Goal: Check status: Check status

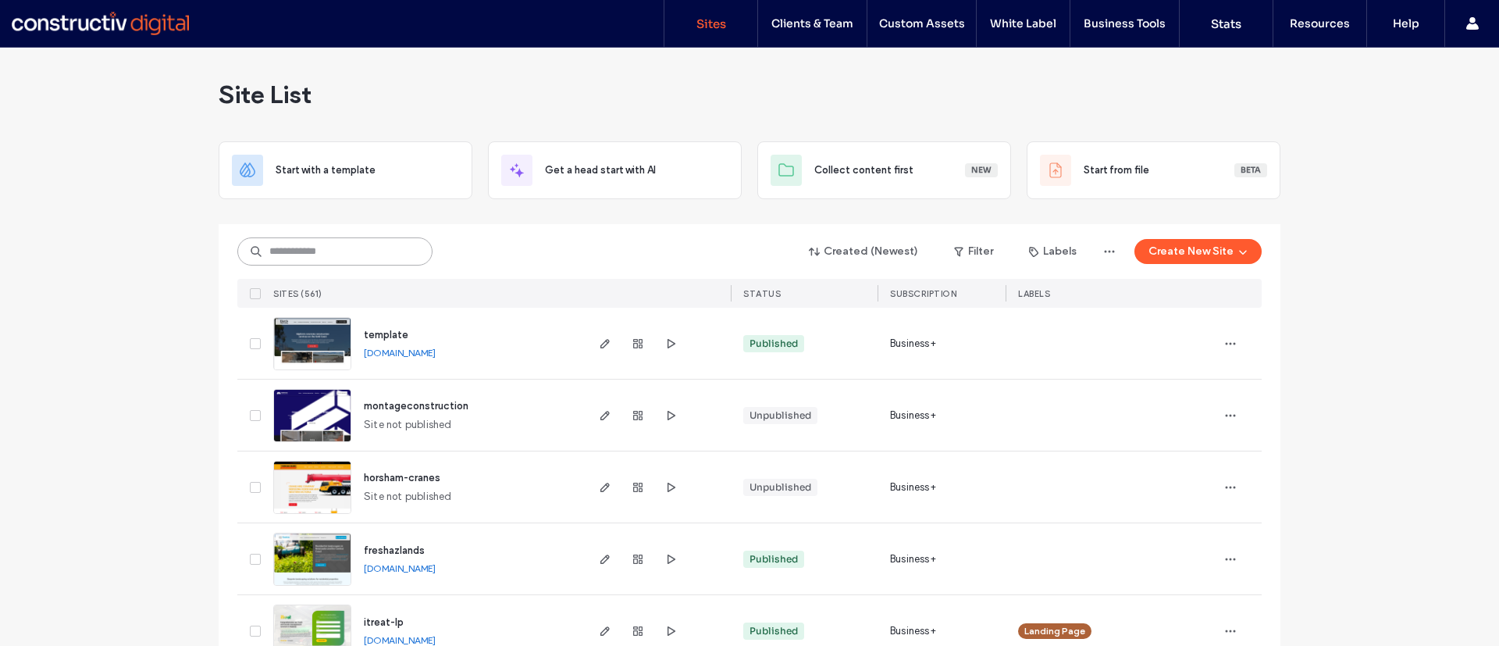
click at [326, 248] on input at bounding box center [334, 251] width 195 height 28
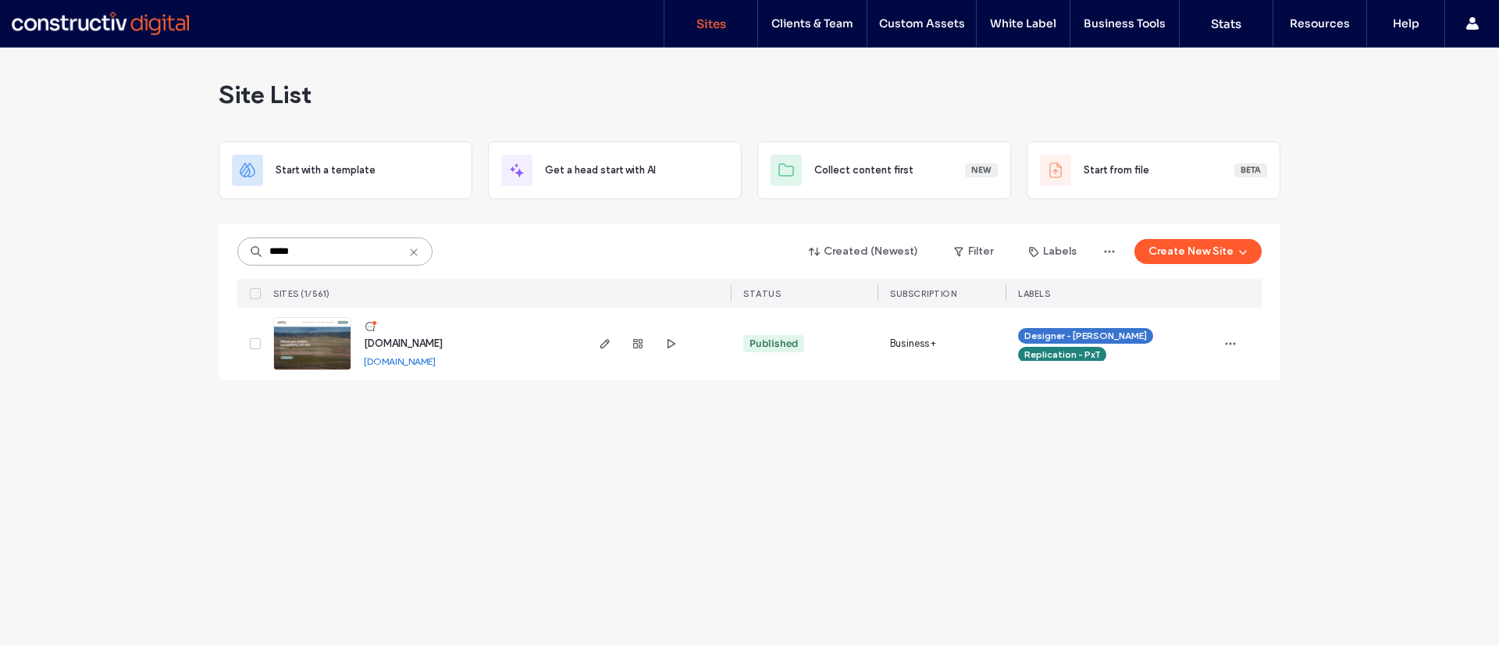
type input "*****"
click at [636, 344] on icon "button" at bounding box center [638, 343] width 12 height 12
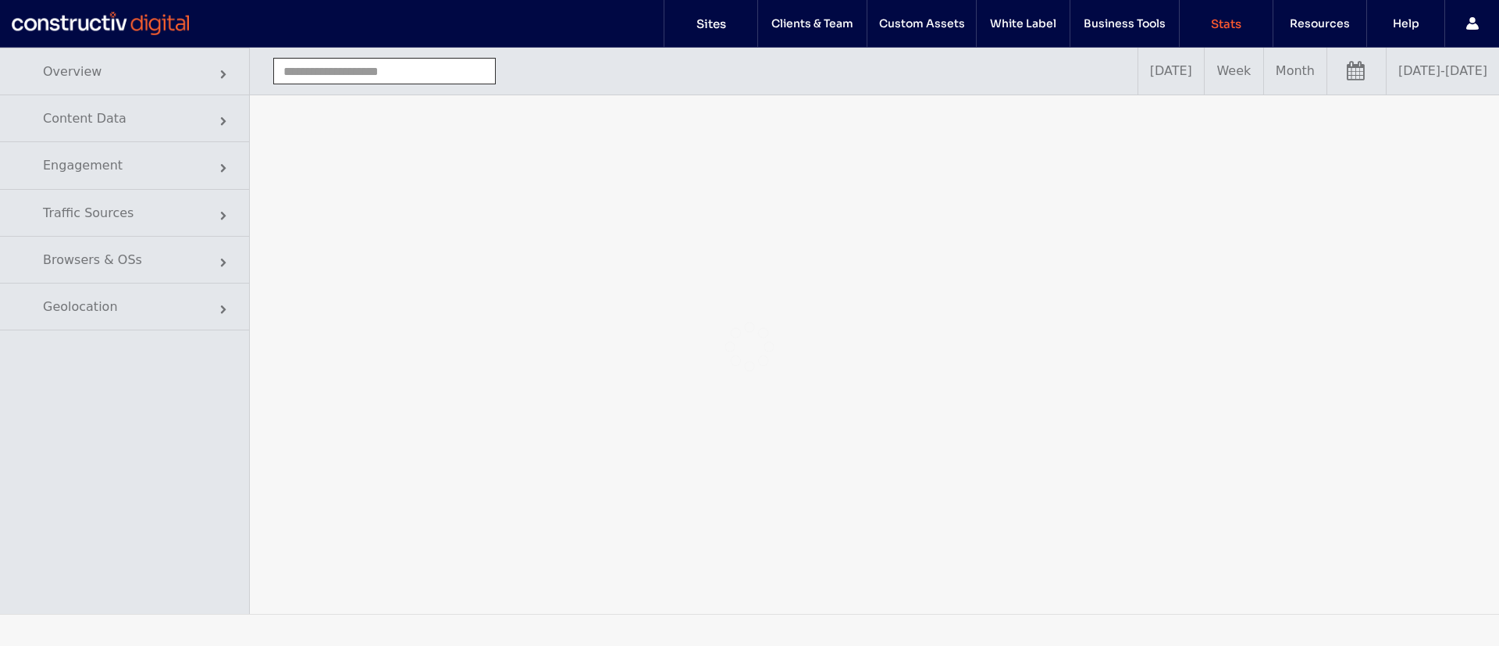
type input "**********"
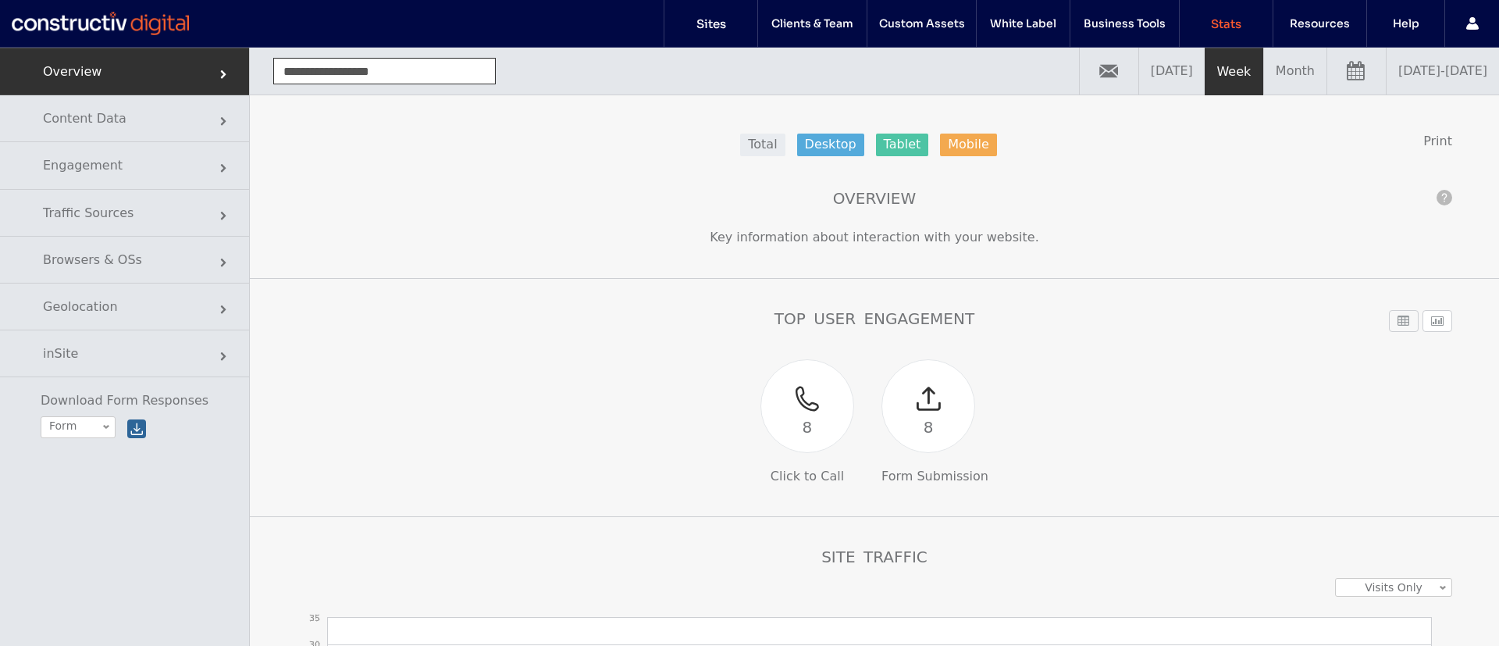
click at [1430, 84] on link "09/11/2025 - 09/18/2025" at bounding box center [1443, 71] width 112 height 47
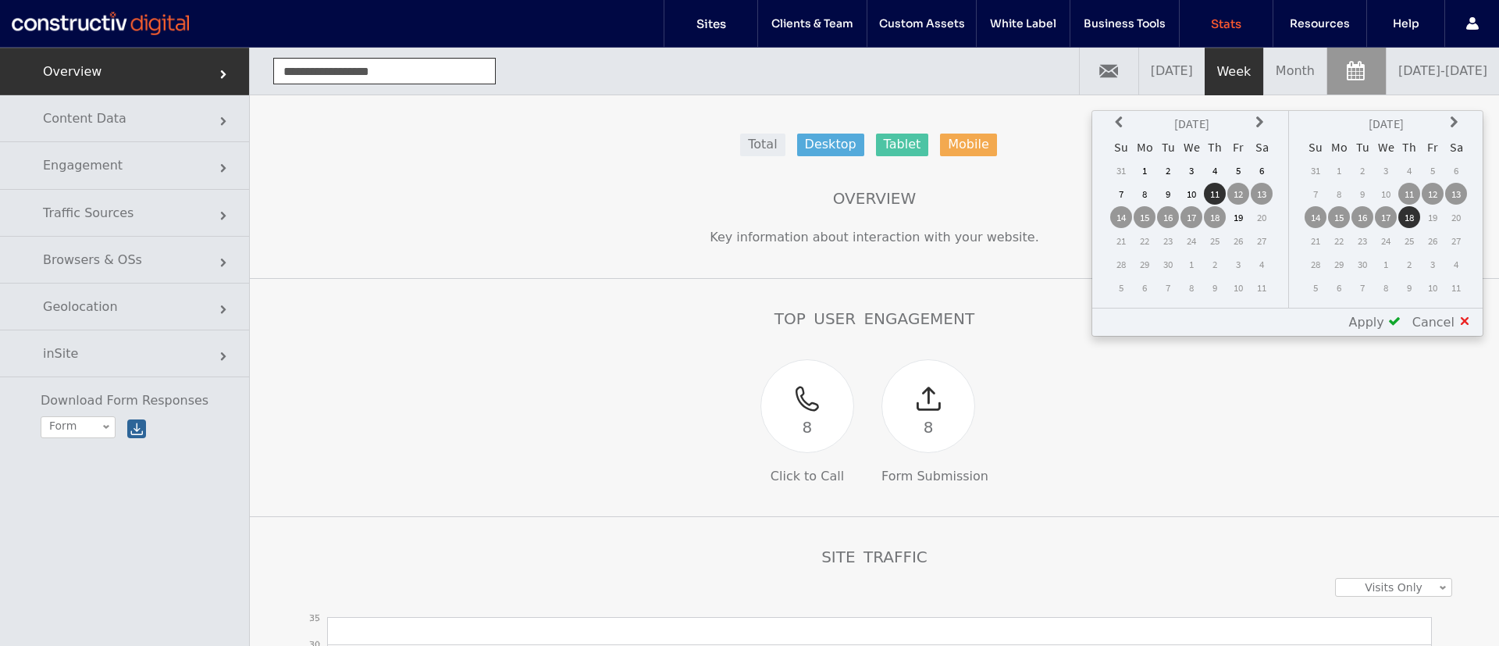
click at [1124, 119] on icon at bounding box center [1121, 122] width 12 height 12
click at [1121, 195] on td "1" at bounding box center [1121, 194] width 22 height 22
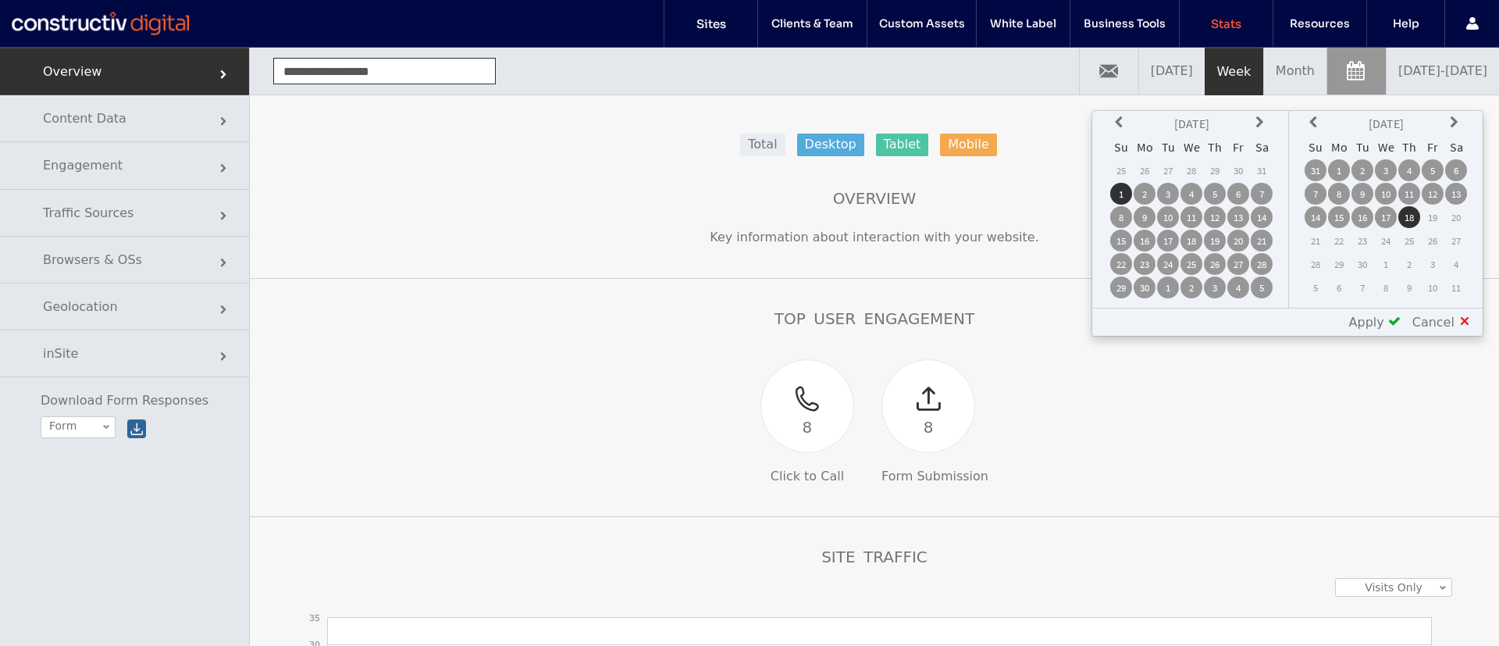
click at [1317, 170] on td "31" at bounding box center [1316, 170] width 22 height 22
click at [1391, 321] on div "Apply" at bounding box center [1369, 322] width 63 height 15
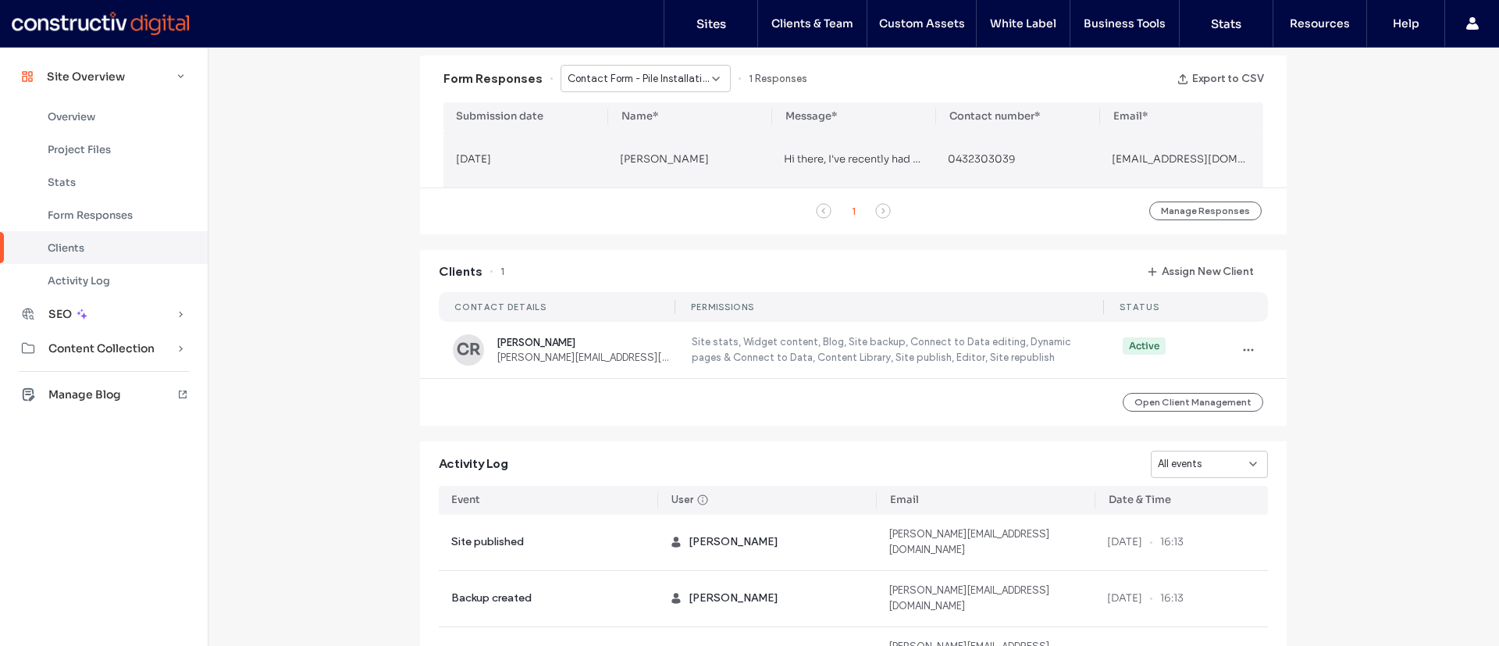
scroll to position [860, 0]
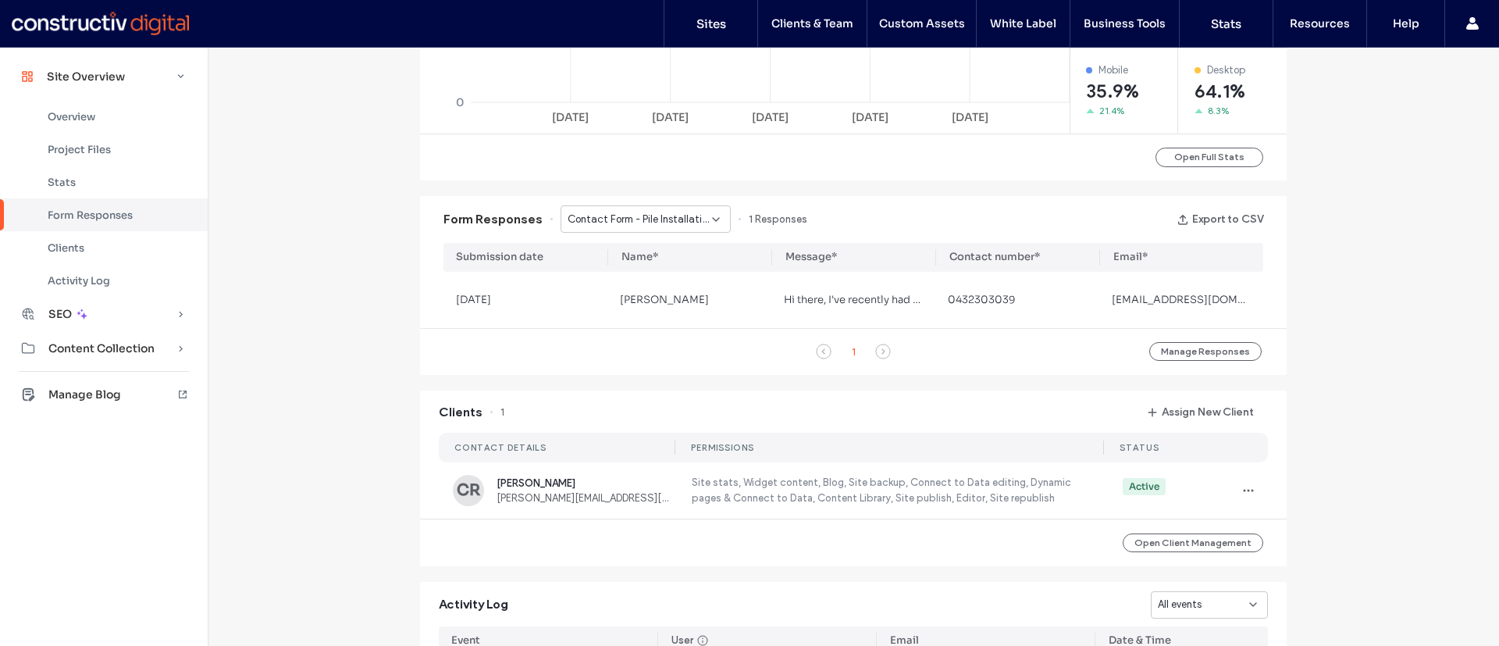
click at [629, 213] on span "Contact Form - Pile Installation page" at bounding box center [640, 220] width 144 height 16
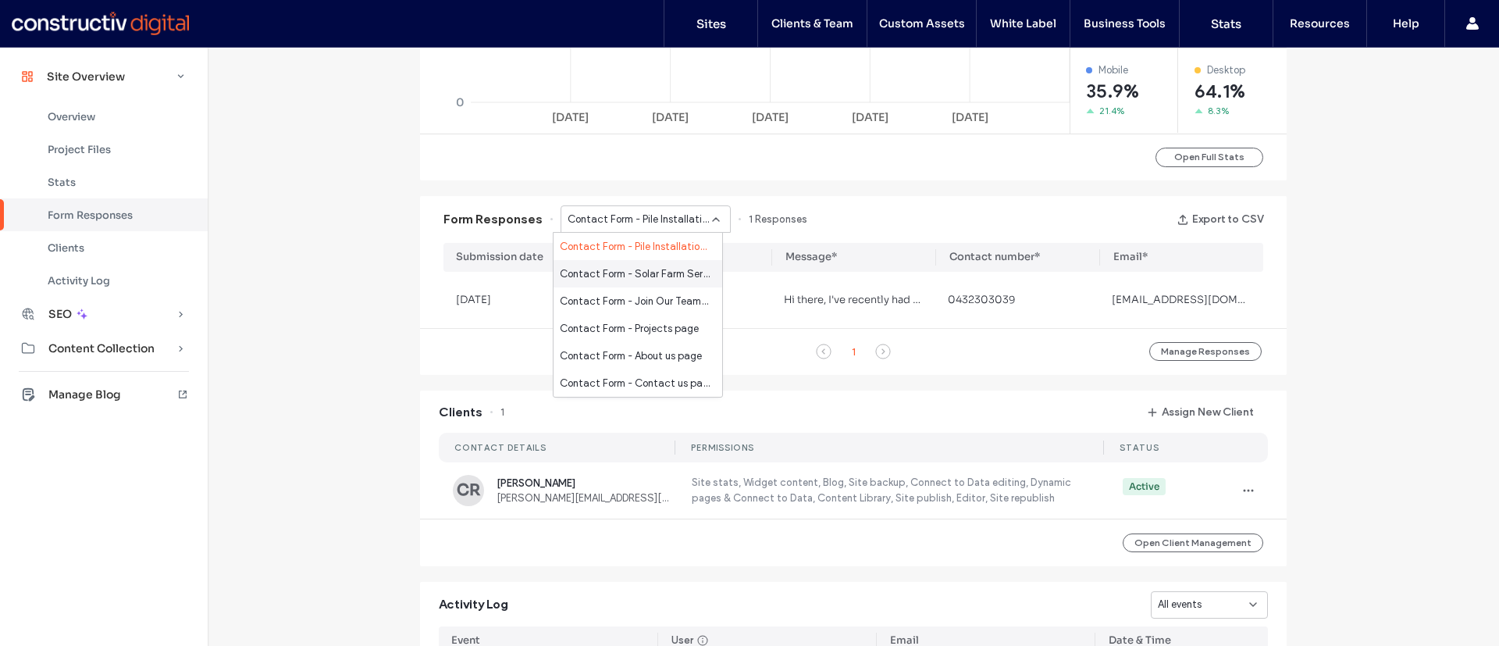
click at [634, 269] on span "Contact Form - Solar Farm Services page" at bounding box center [635, 274] width 150 height 16
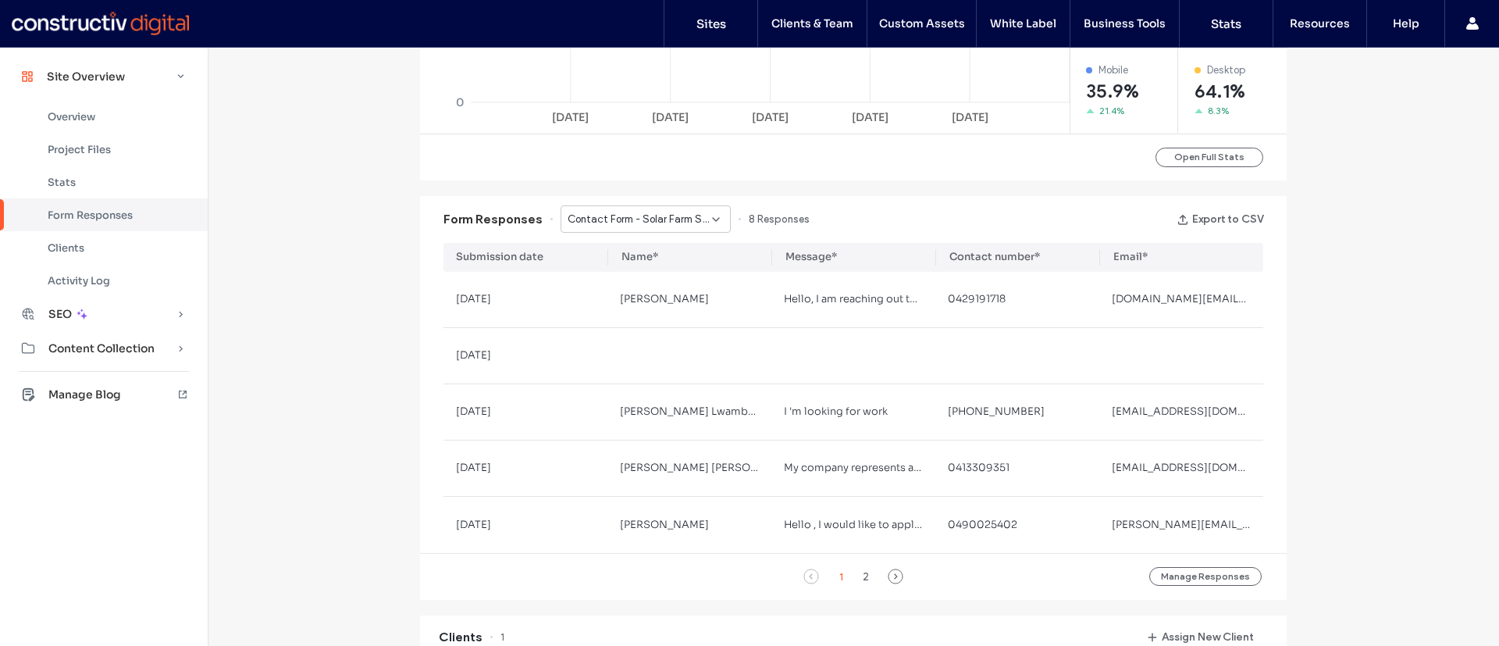
click at [672, 222] on span "Contact Form - Solar Farm Services page" at bounding box center [640, 220] width 144 height 16
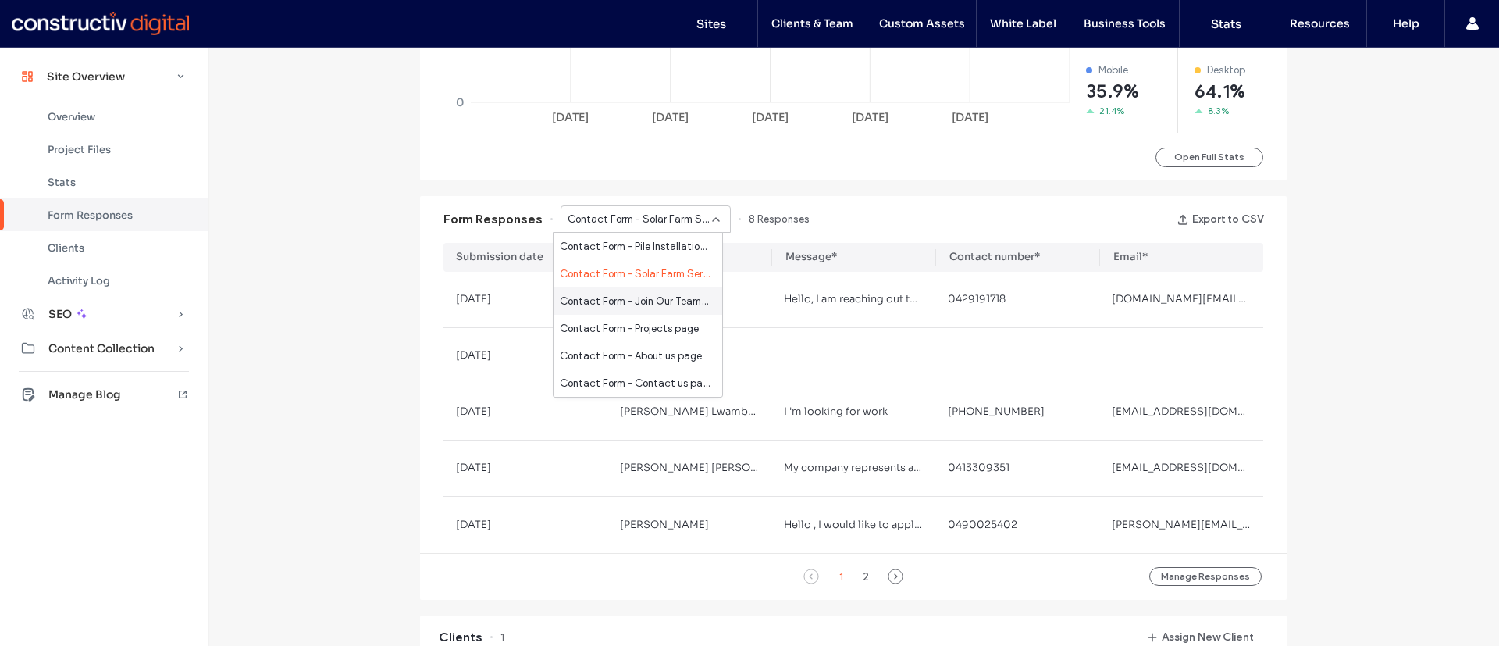
click at [646, 297] on span "Contact Form - Join Our Team! page" at bounding box center [635, 302] width 150 height 16
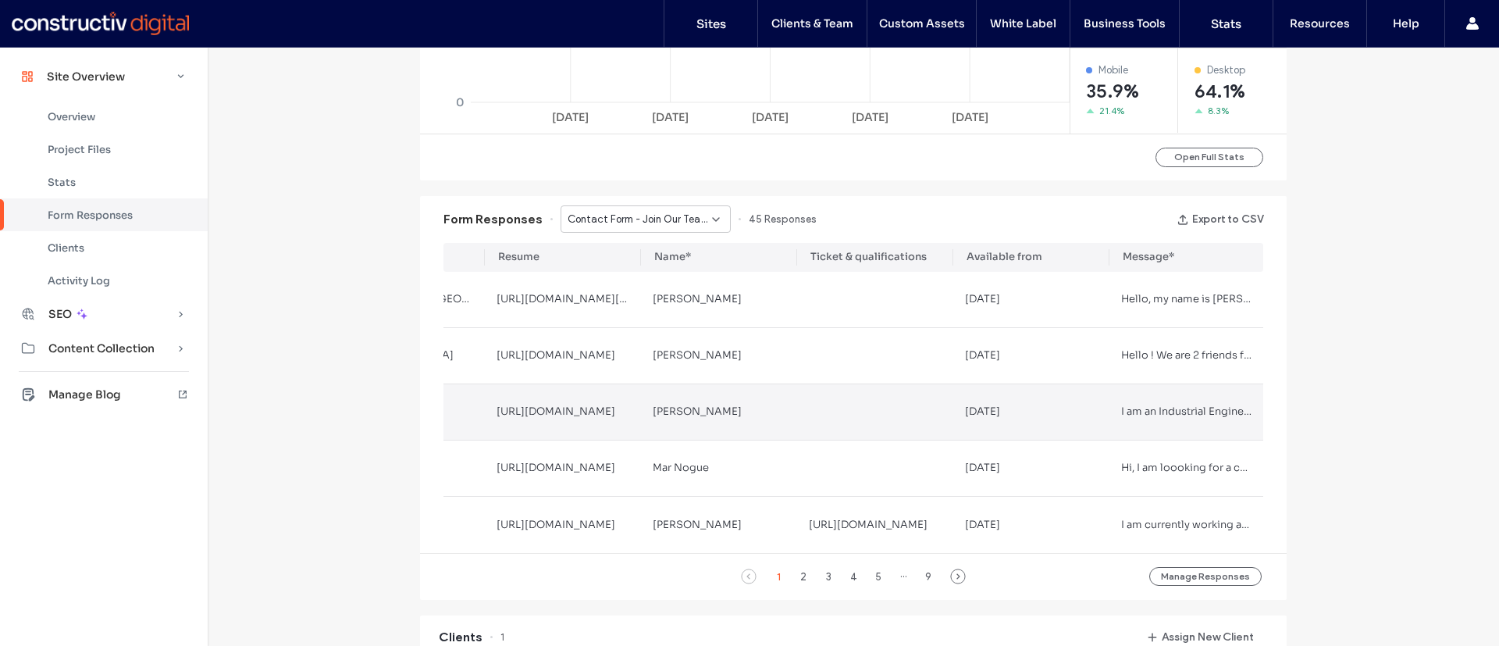
scroll to position [0, 0]
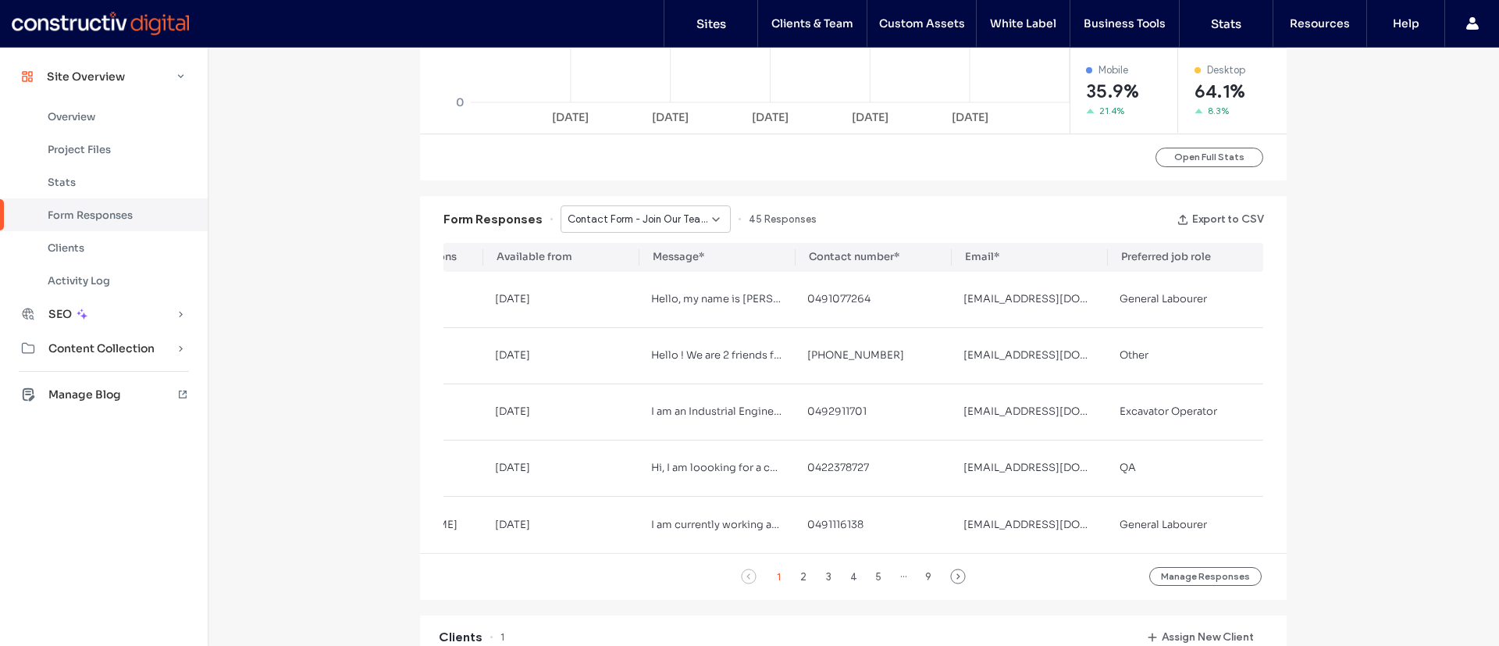
click at [668, 221] on span "Contact Form - Join Our Team! page" at bounding box center [640, 220] width 144 height 16
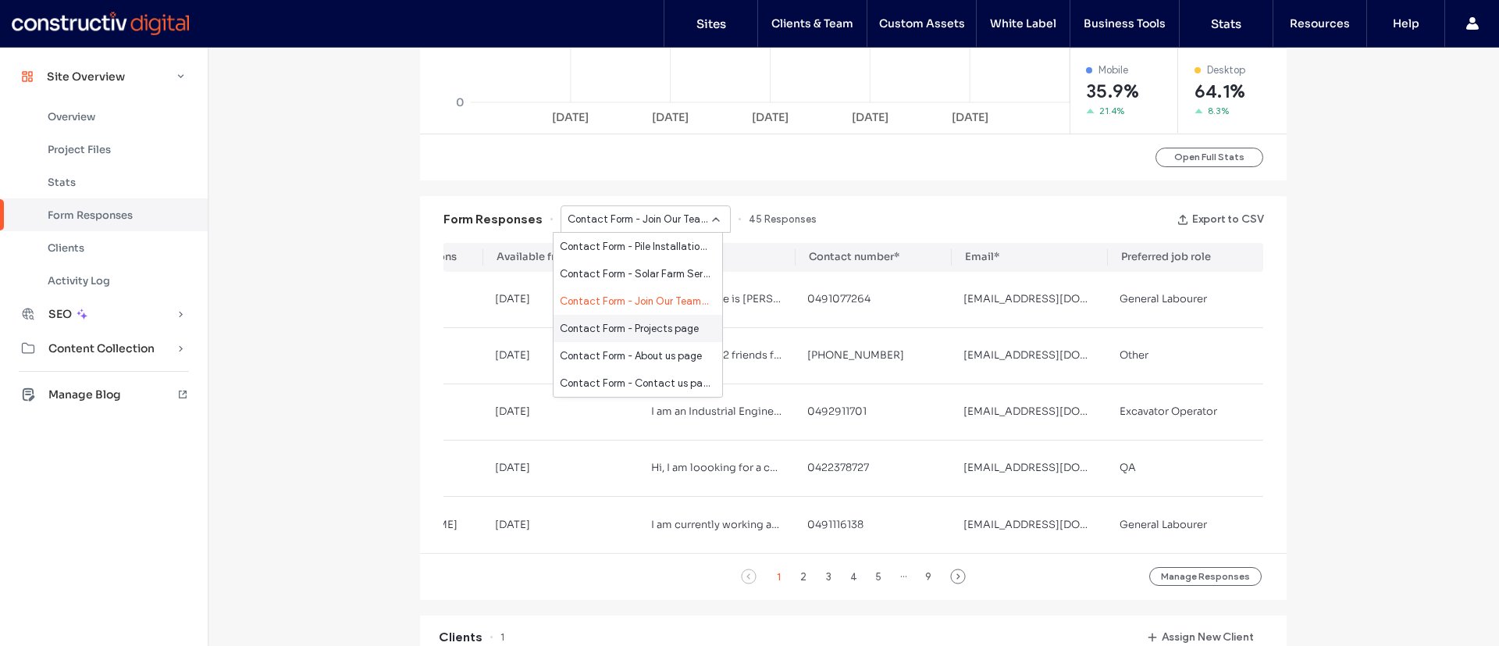
click at [618, 326] on span "Contact Form - Projects page" at bounding box center [629, 329] width 139 height 16
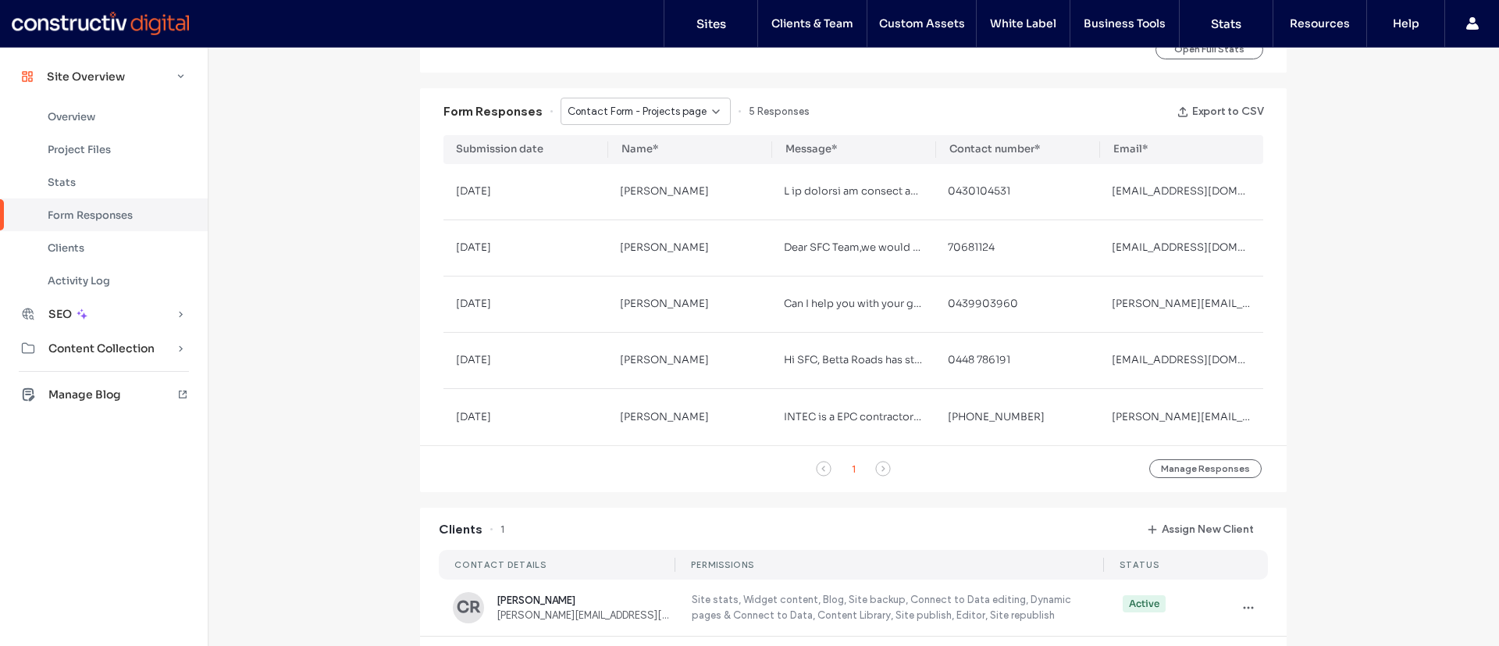
click at [700, 112] on div "Contact Form - Projects page" at bounding box center [640, 112] width 144 height 16
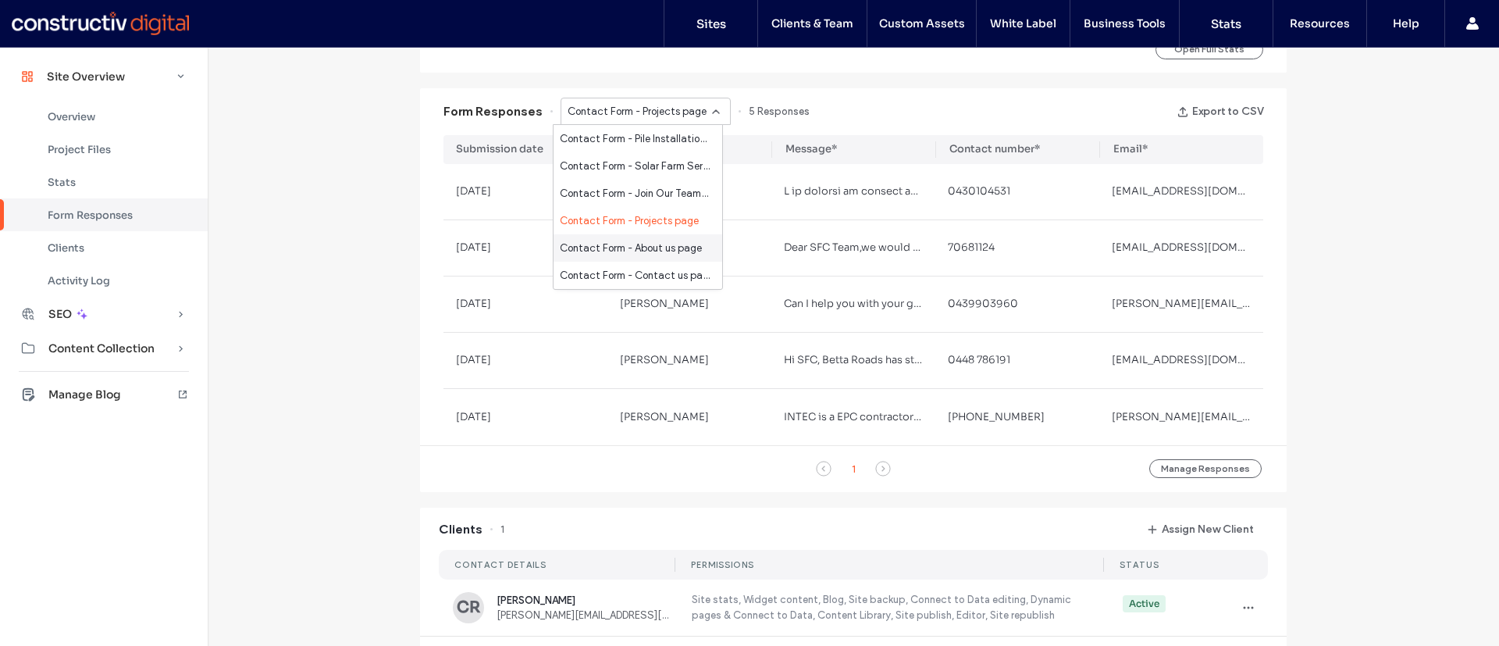
click at [663, 244] on span "Contact Form - About us page" at bounding box center [631, 248] width 142 height 16
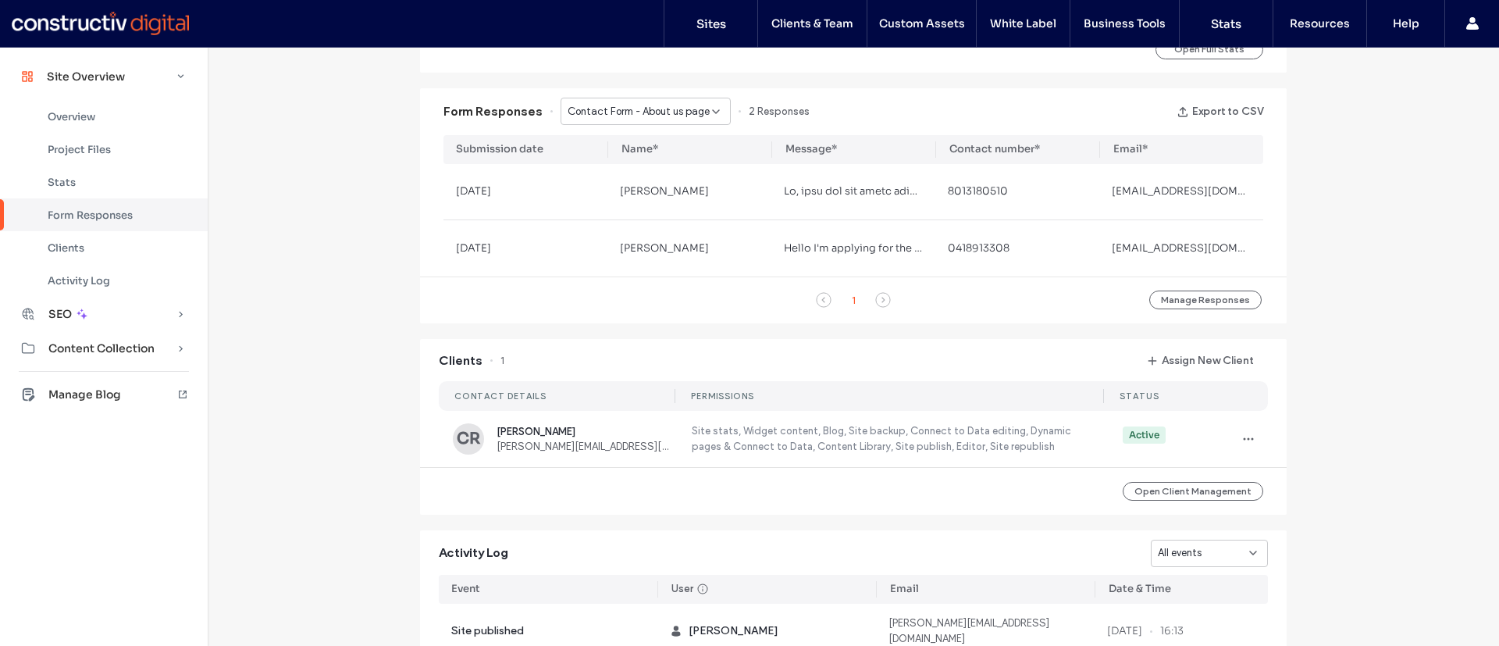
click at [673, 114] on span "Contact Form - About us page" at bounding box center [639, 112] width 142 height 16
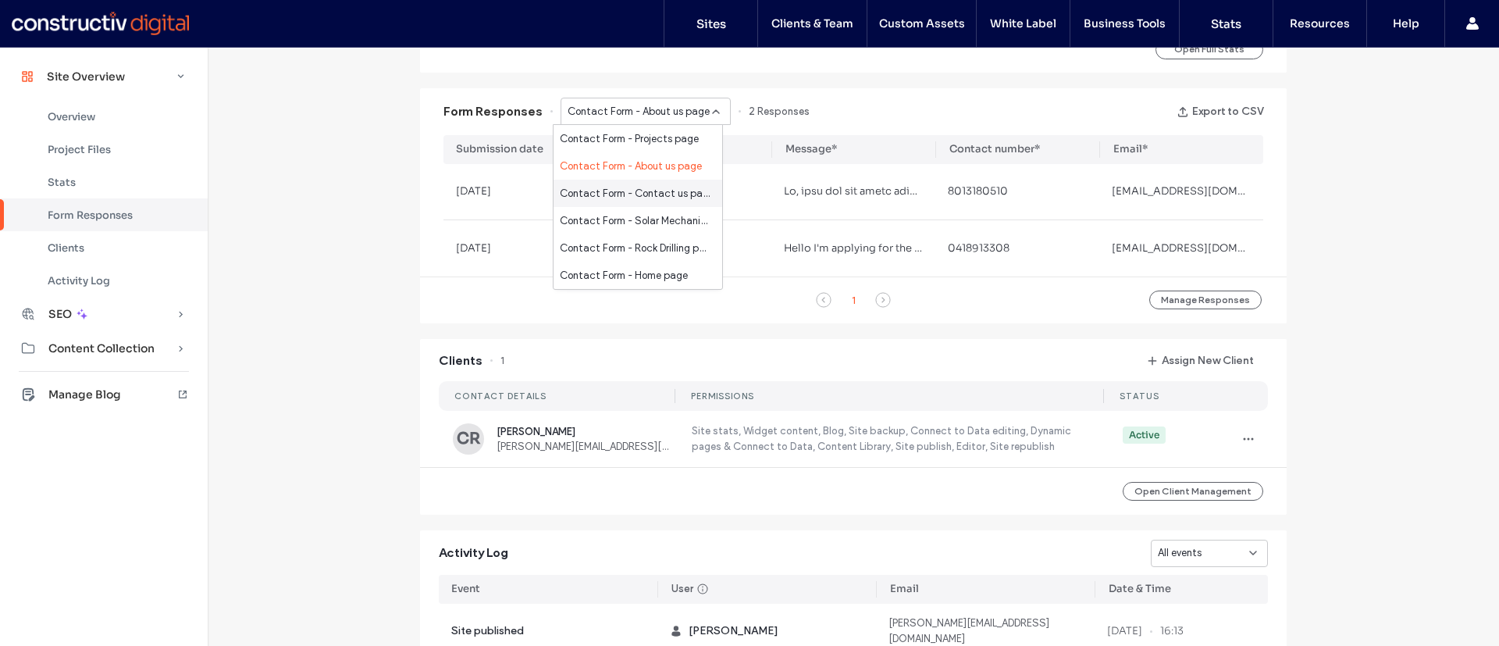
click at [651, 187] on span "Contact Form - Contact us page" at bounding box center [635, 194] width 150 height 16
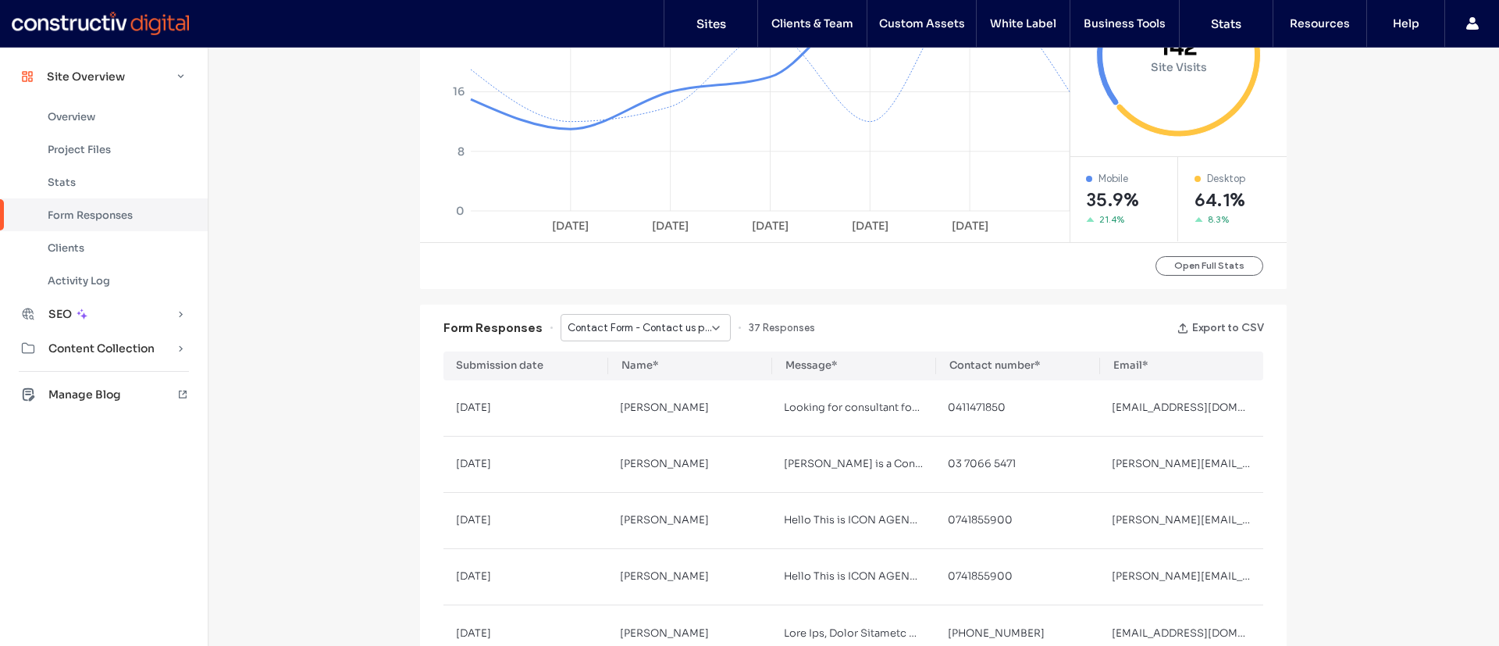
click at [669, 333] on span "Contact Form - Contact us page" at bounding box center [640, 328] width 144 height 16
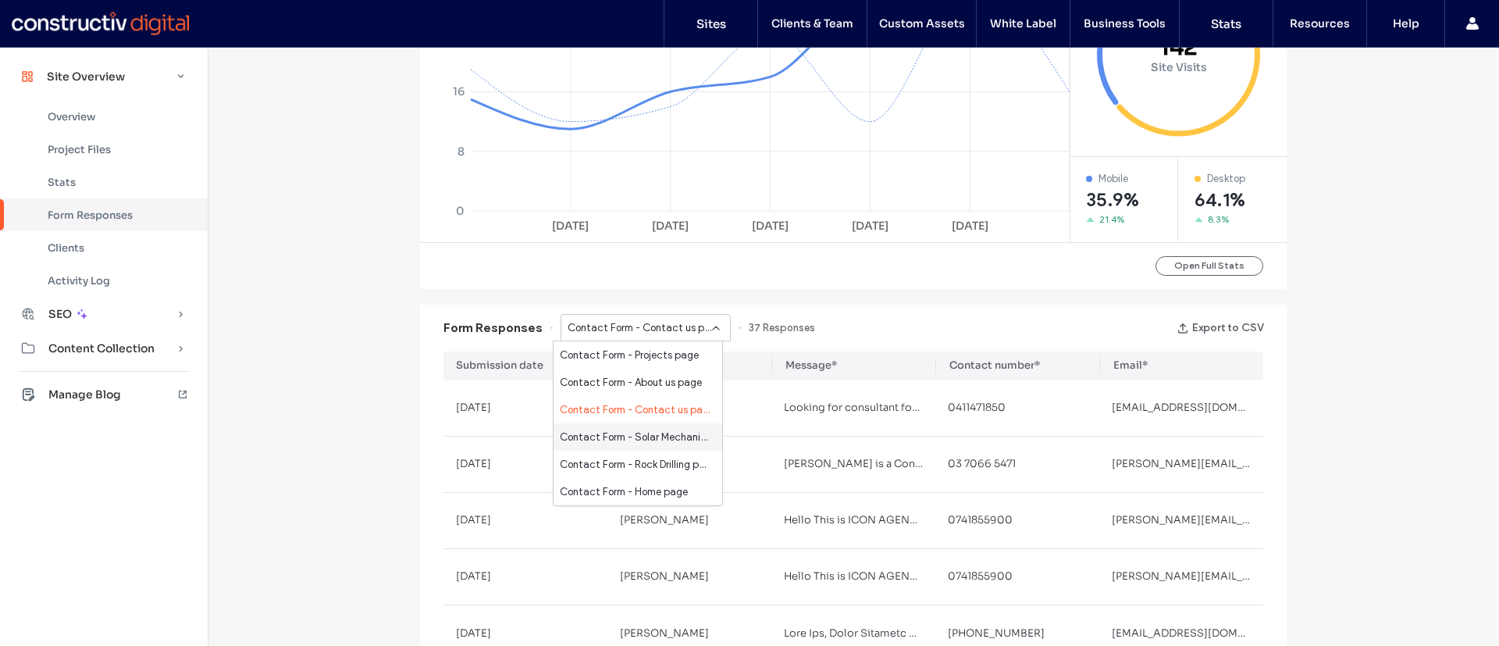
click at [666, 444] on div "Contact Form - Solar Mechanical Installation page" at bounding box center [638, 436] width 169 height 27
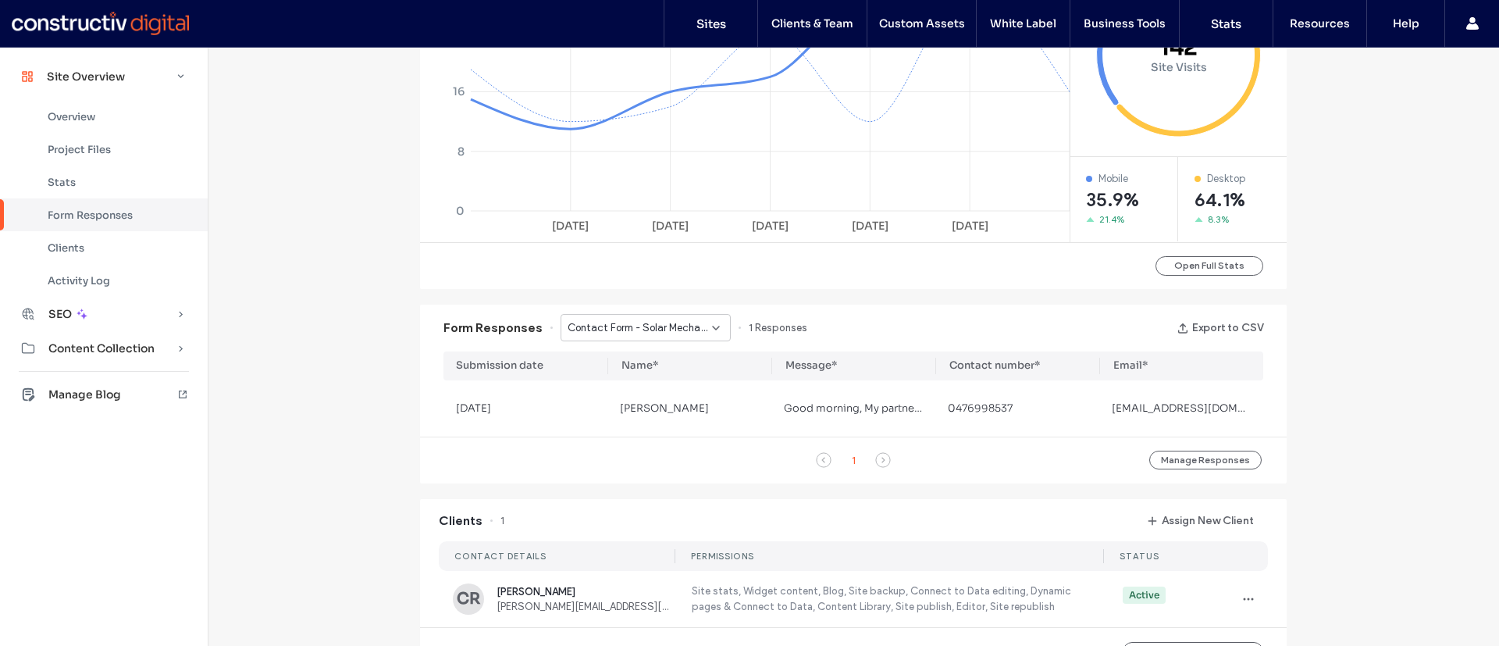
click at [663, 324] on span "Contact Form - Solar Mechanical Installation page" at bounding box center [640, 328] width 144 height 16
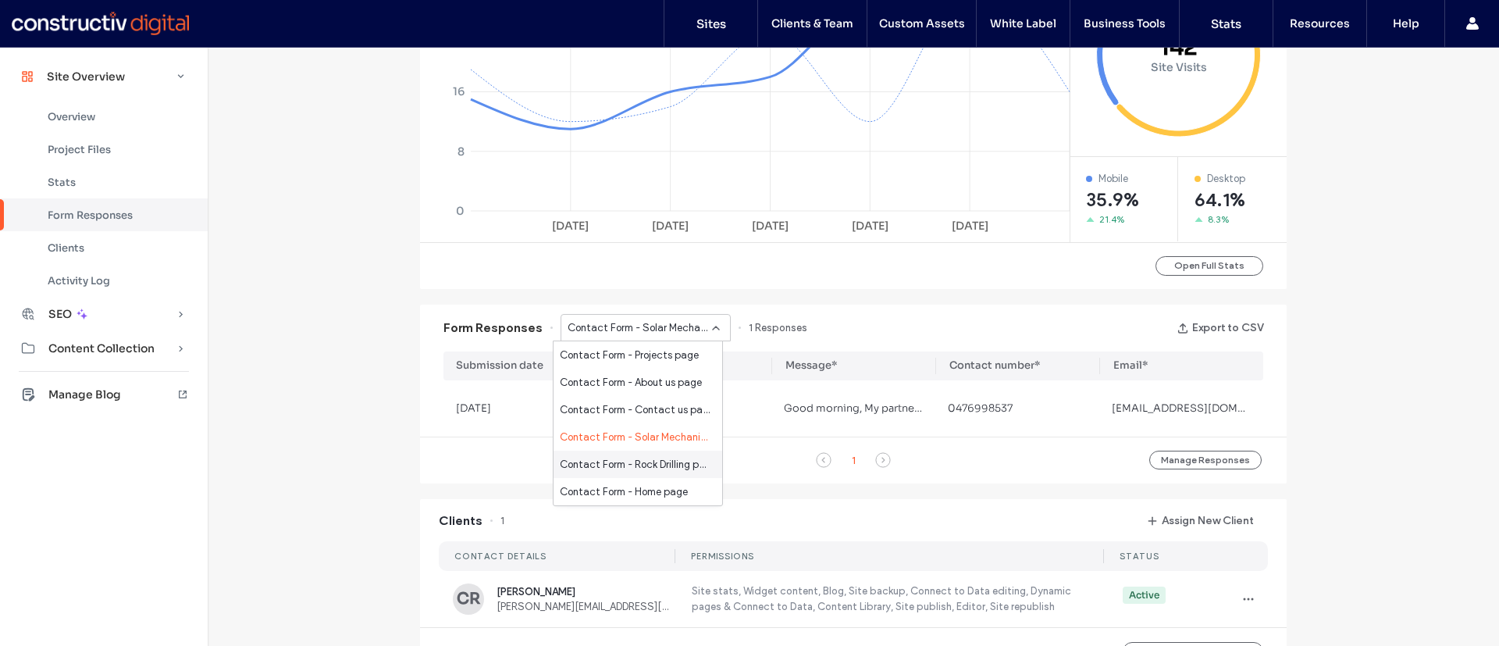
click at [661, 465] on span "Contact Form - Rock Drilling page" at bounding box center [635, 465] width 150 height 16
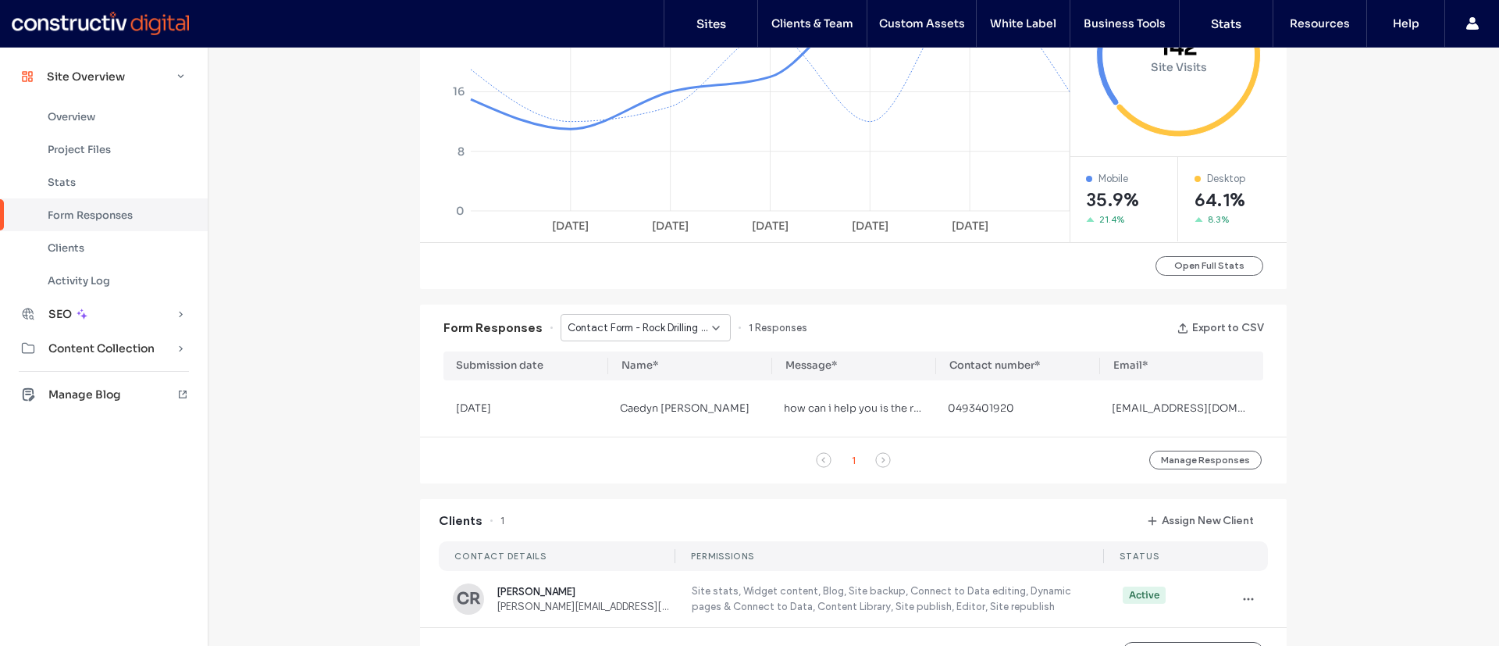
click at [654, 319] on div "Contact Form - Rock Drilling page" at bounding box center [646, 327] width 170 height 27
click at [365, 418] on div "Site Overview www.solarfc.com.au Site ID: db278e3e https://www.solarfc.com.au P…" at bounding box center [854, 214] width 1292 height 1837
click at [653, 340] on div "Contact Form - Rock Drilling page" at bounding box center [646, 327] width 170 height 27
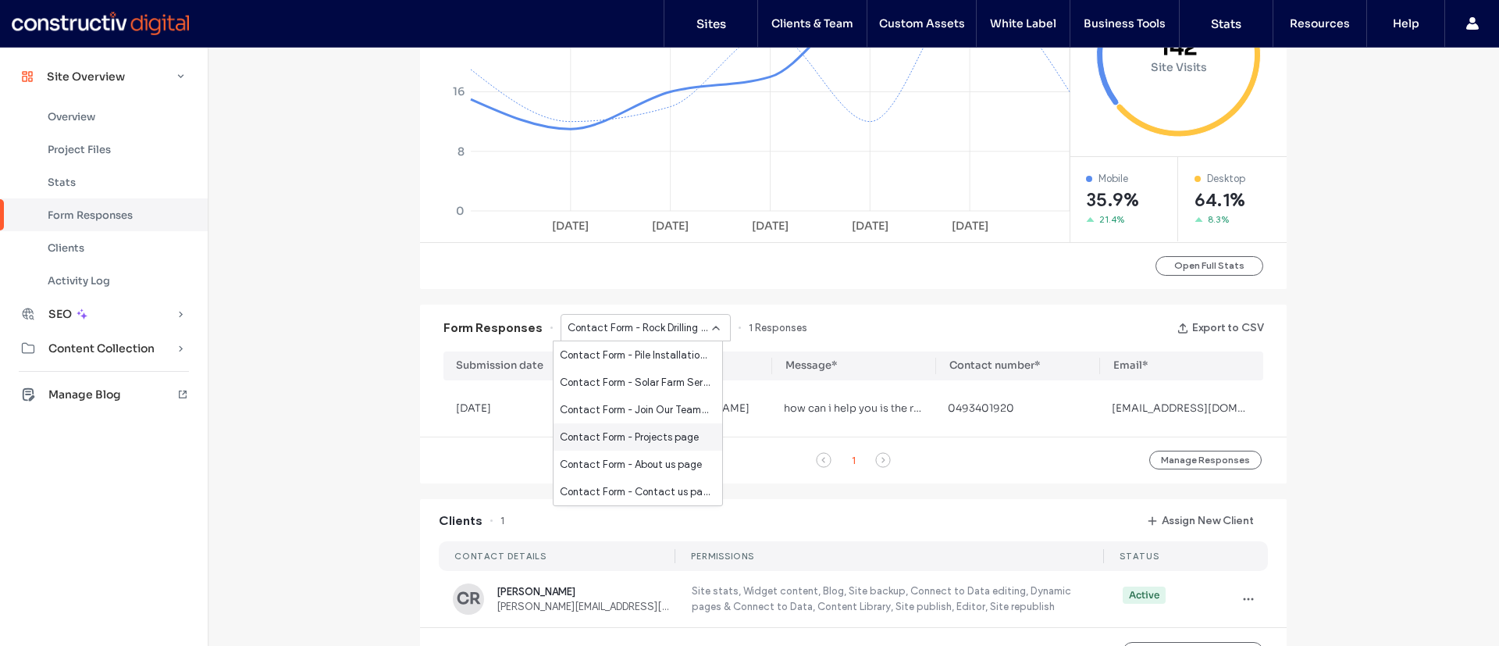
scroll to position [82, 0]
click at [655, 490] on span "Contact Form - Home page" at bounding box center [624, 492] width 128 height 16
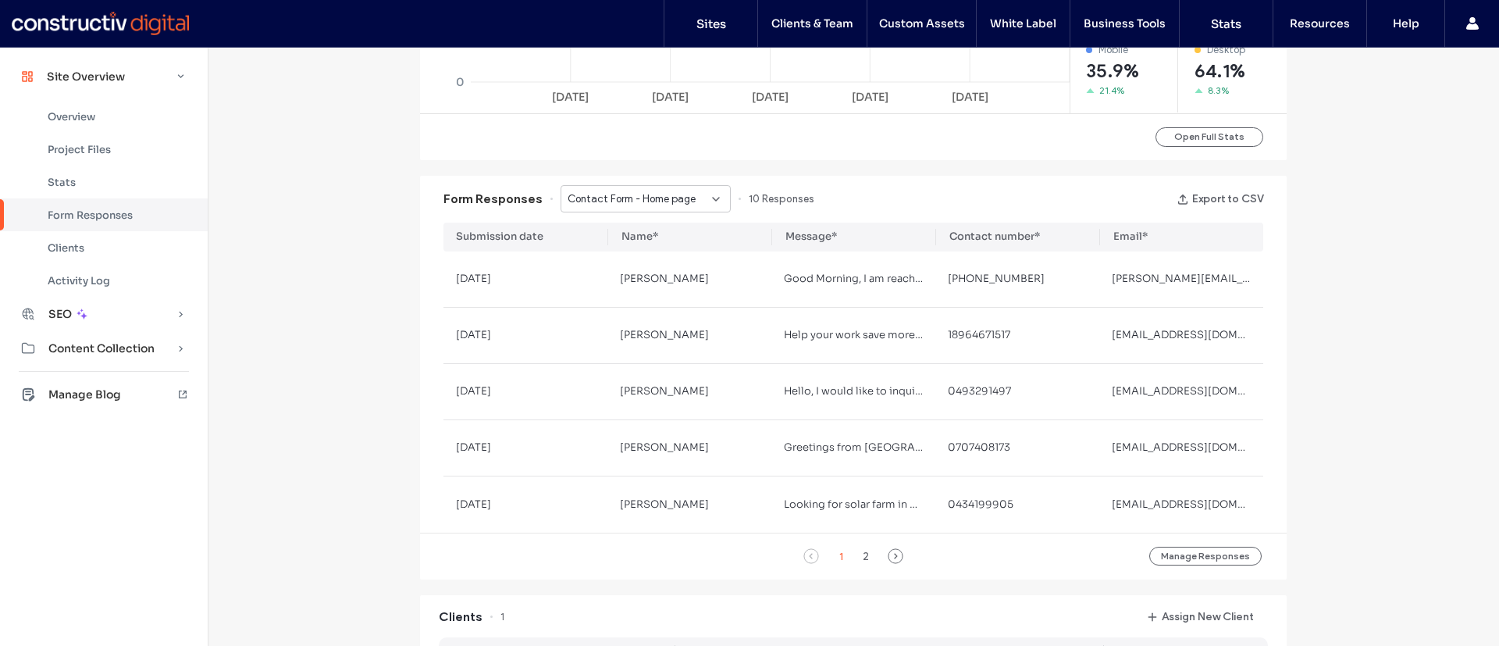
scroll to position [883, 0]
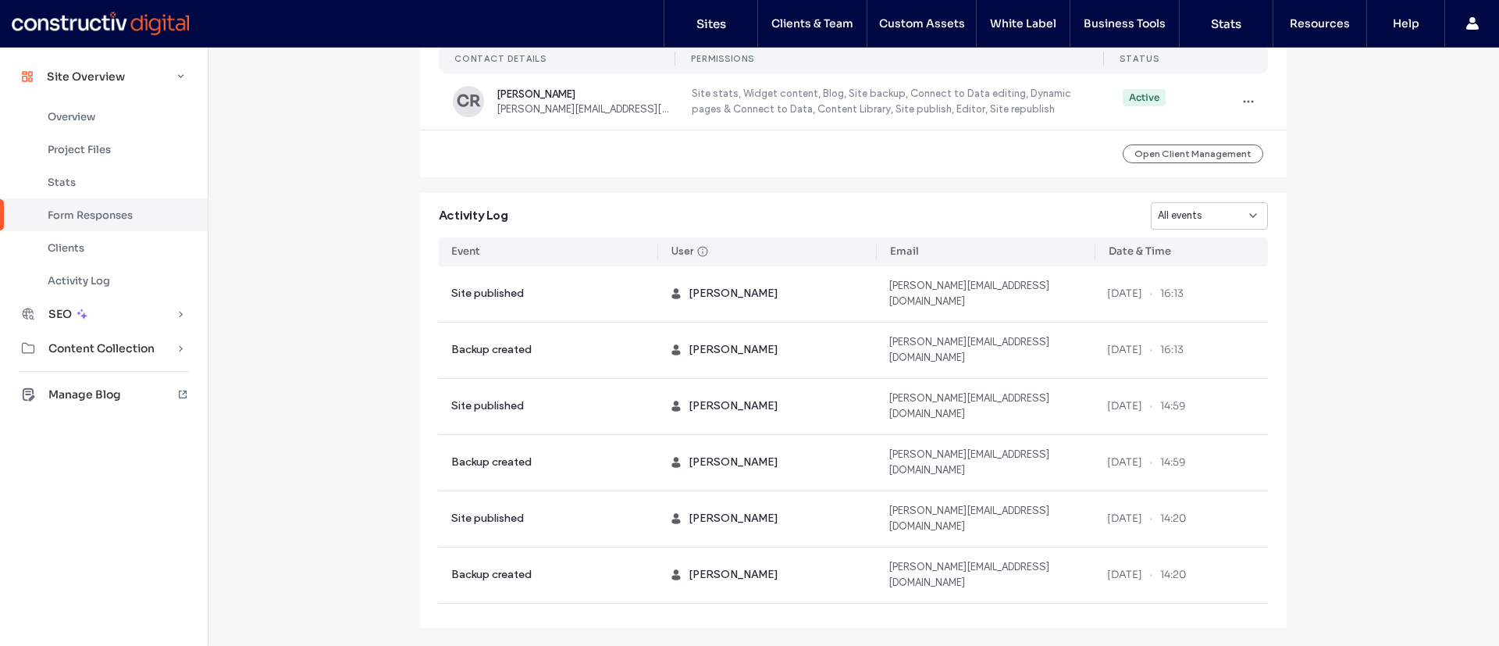
scroll to position [640, 0]
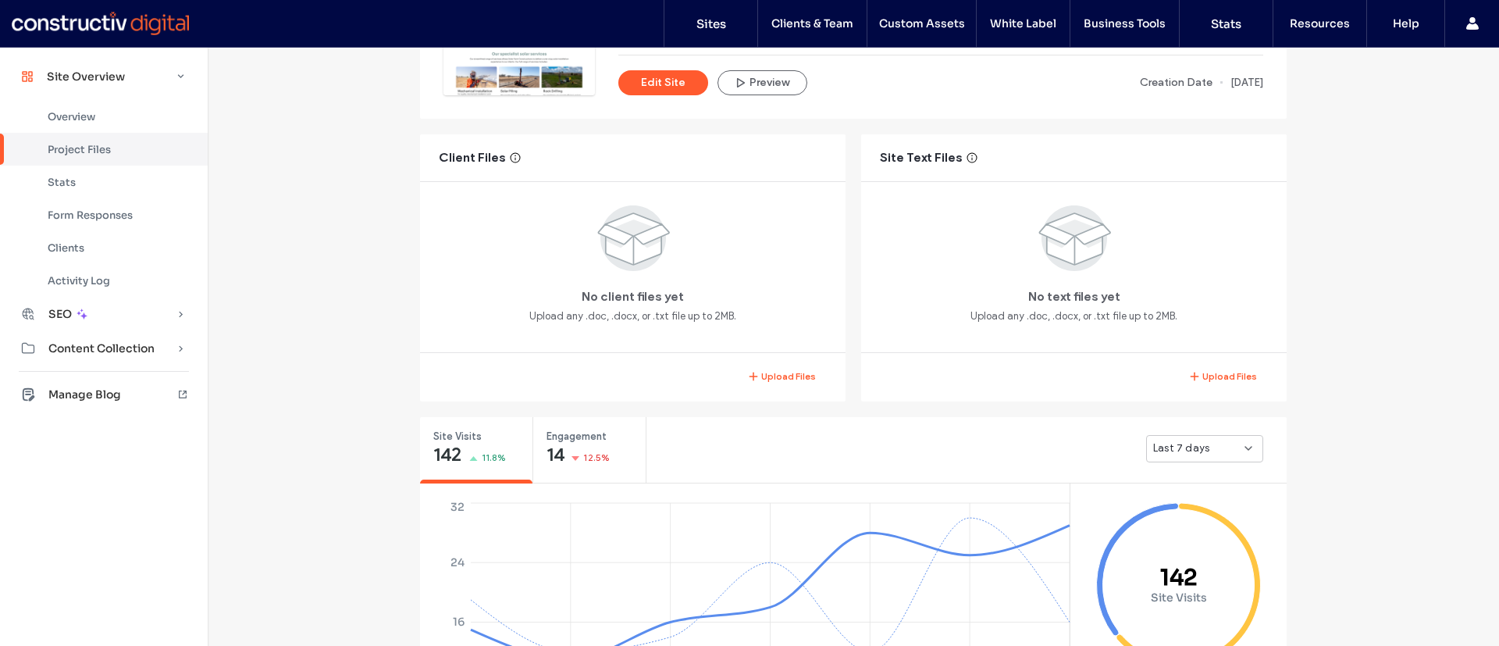
scroll to position [351, 0]
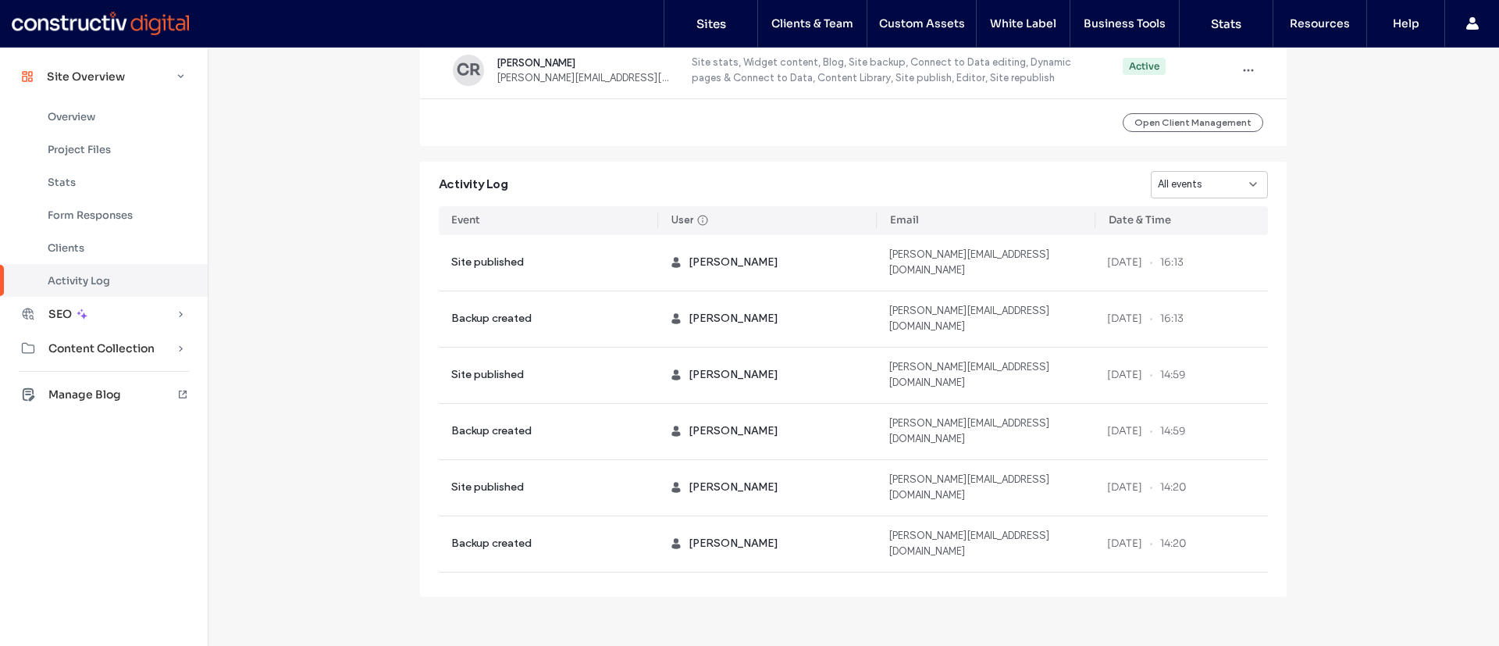
scroll to position [1505, 0]
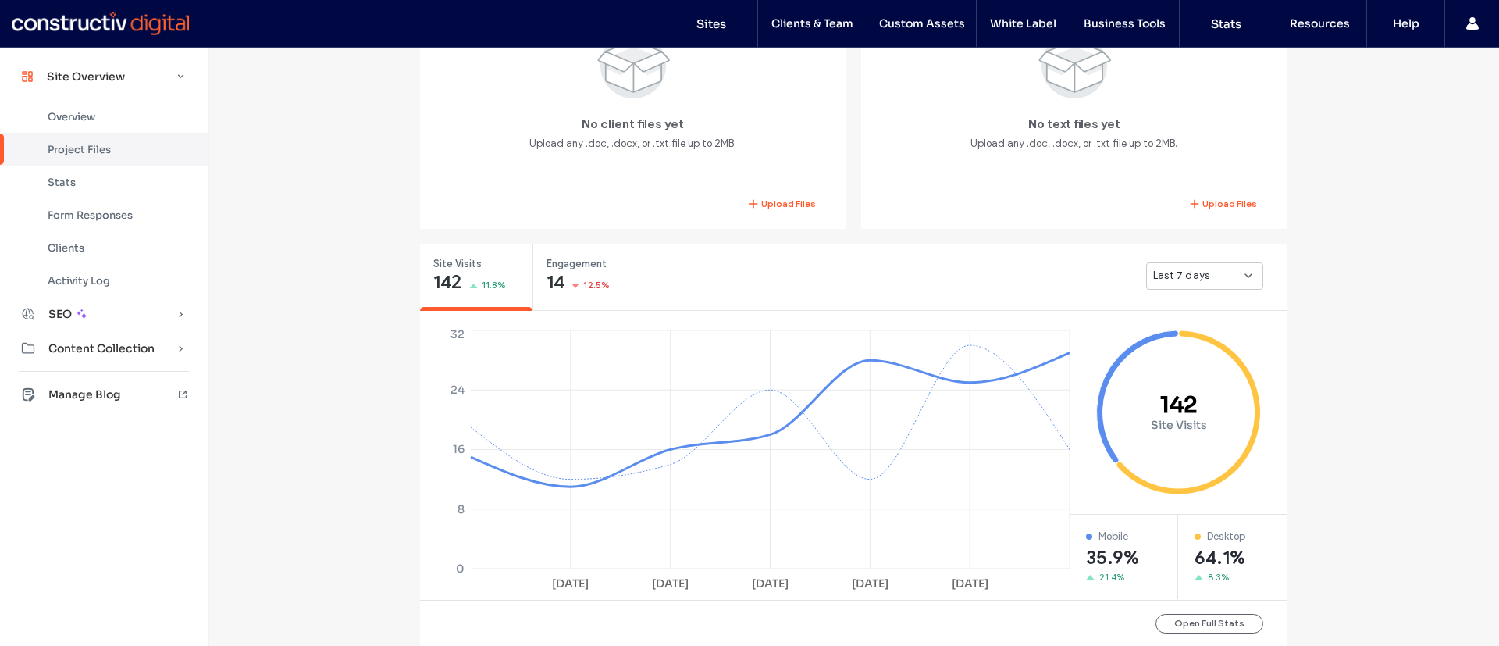
scroll to position [168, 0]
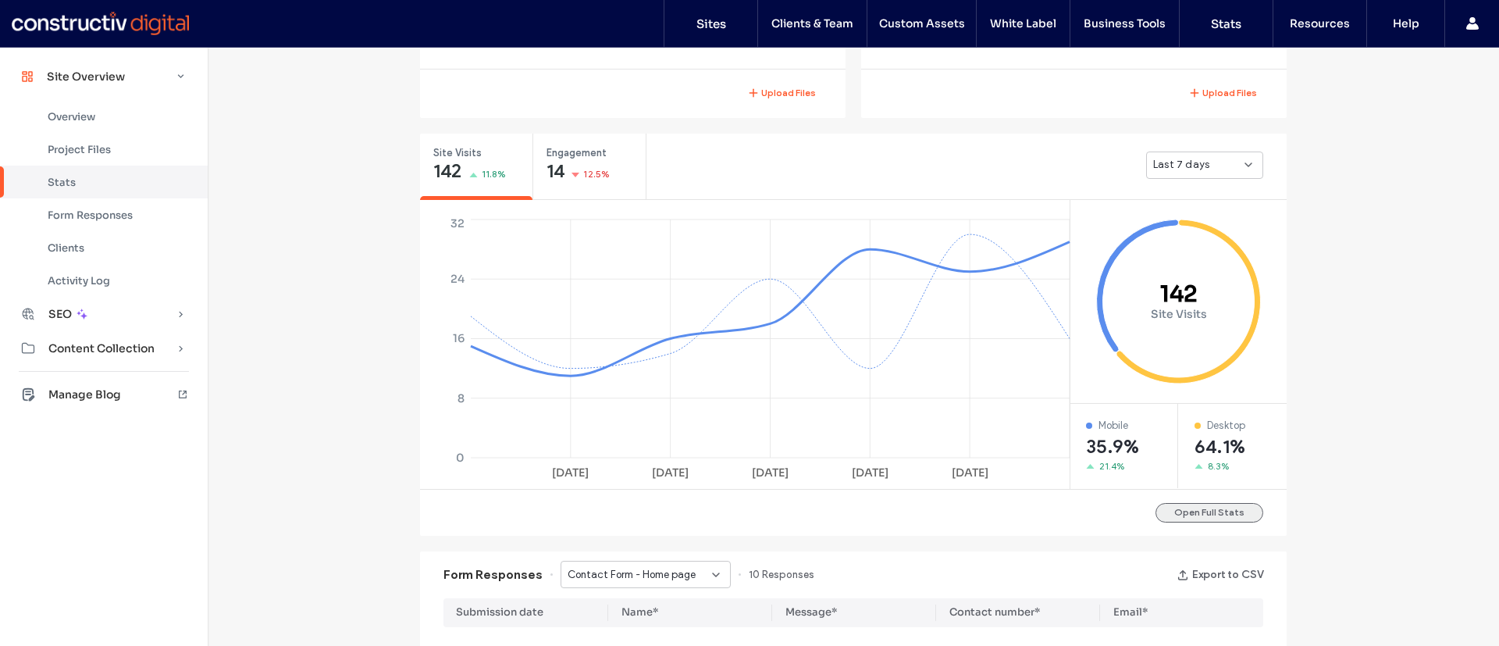
scroll to position [522, 0]
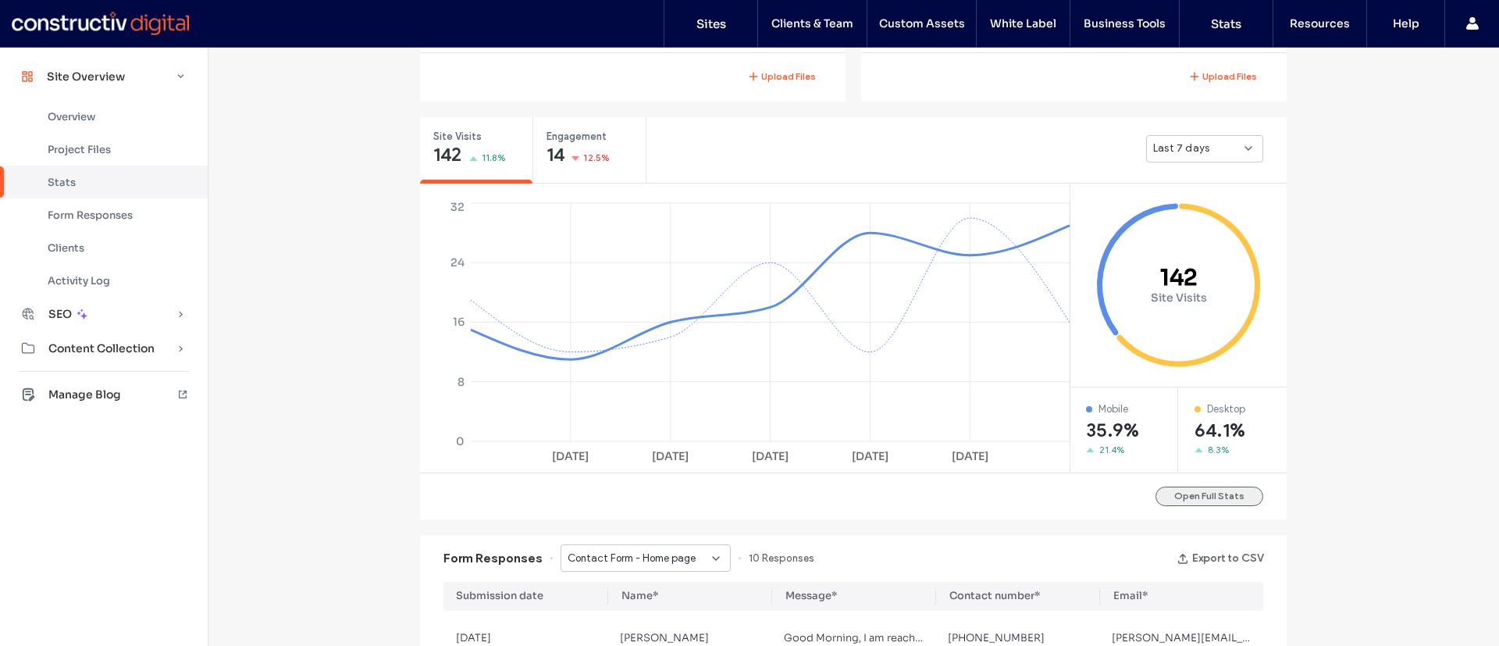
click at [1215, 501] on button "Open Full Stats" at bounding box center [1210, 496] width 108 height 20
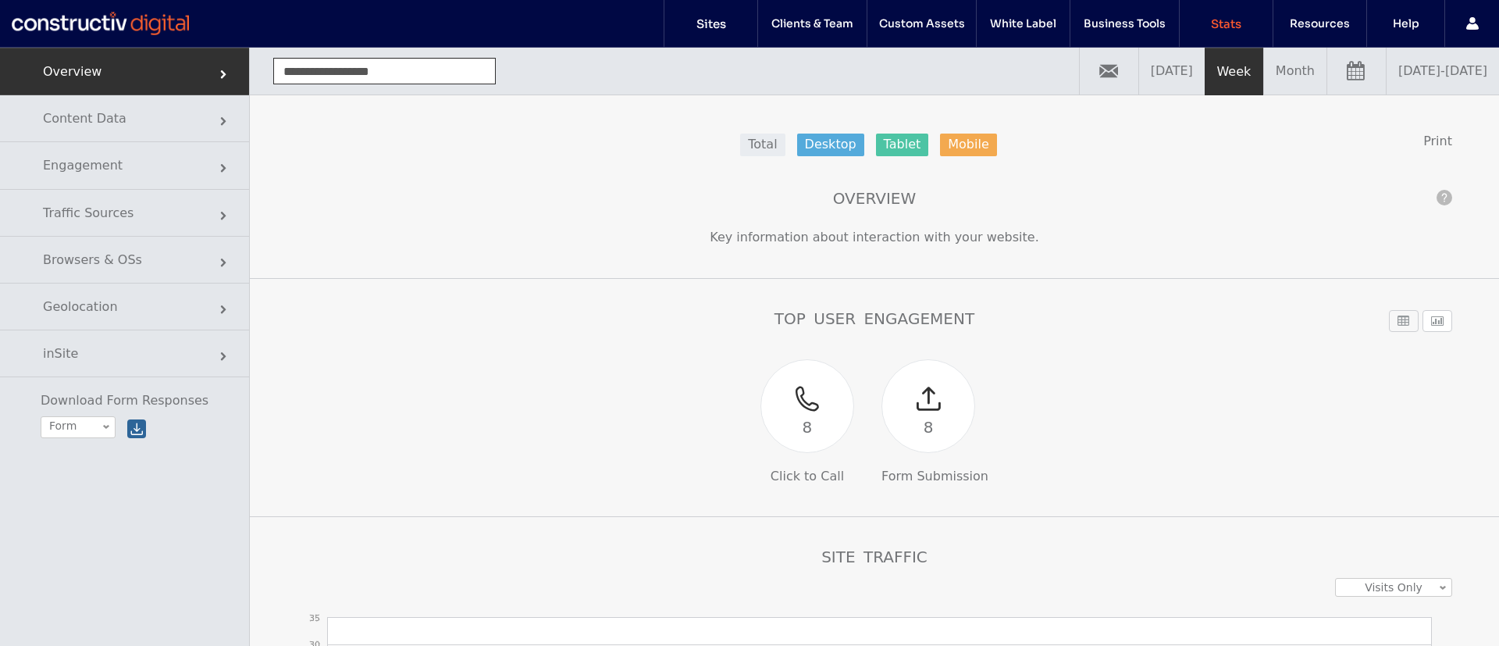
click at [1406, 68] on link "[DATE] - [DATE]" at bounding box center [1443, 71] width 112 height 47
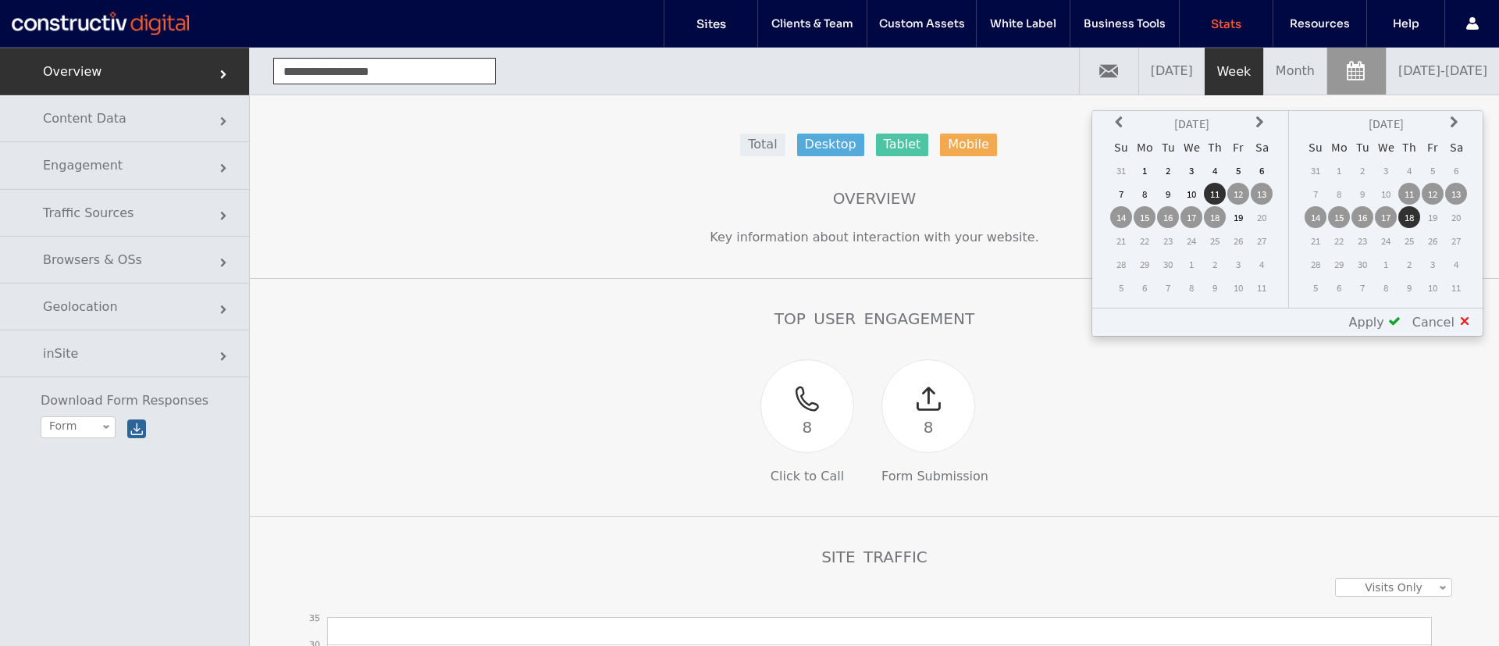
click at [1119, 121] on icon at bounding box center [1121, 122] width 12 height 12
click at [1123, 193] on td "1" at bounding box center [1121, 194] width 22 height 22
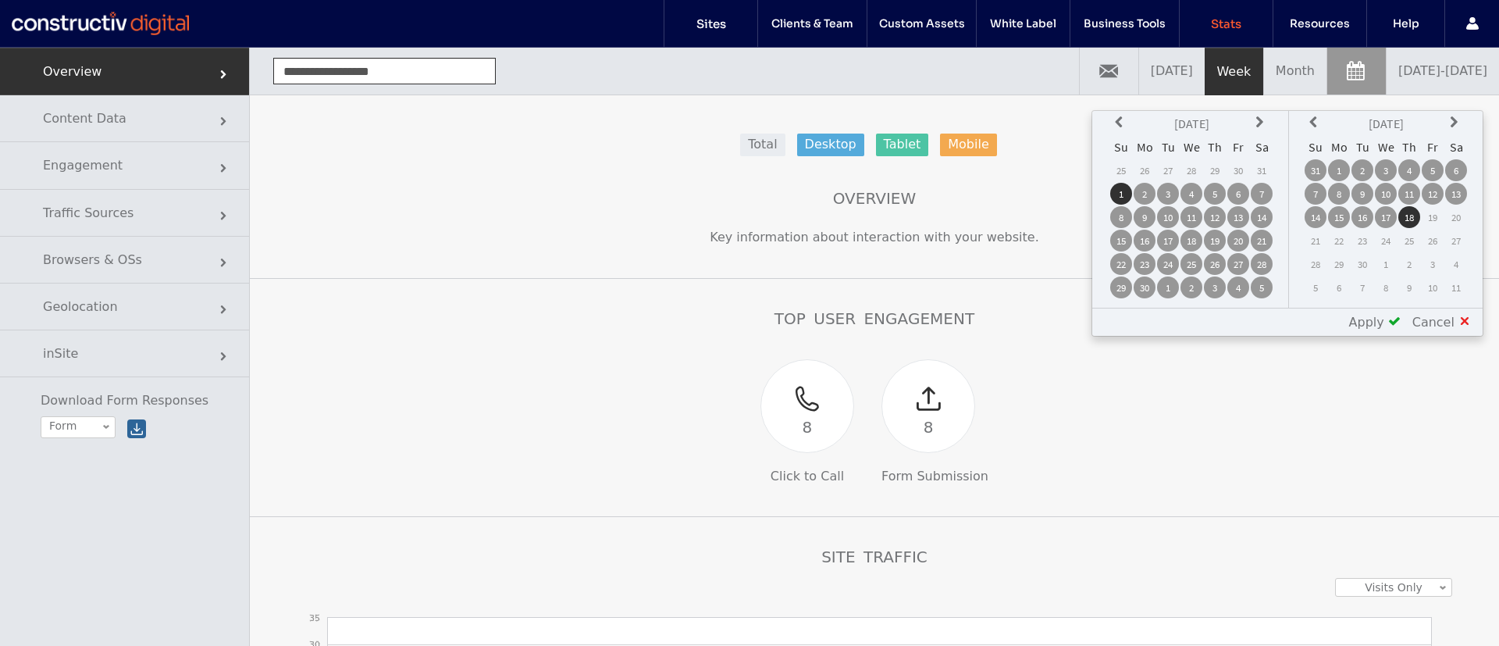
click at [1322, 165] on td "31" at bounding box center [1316, 170] width 22 height 22
click at [1384, 319] on span "Apply" at bounding box center [1366, 322] width 35 height 15
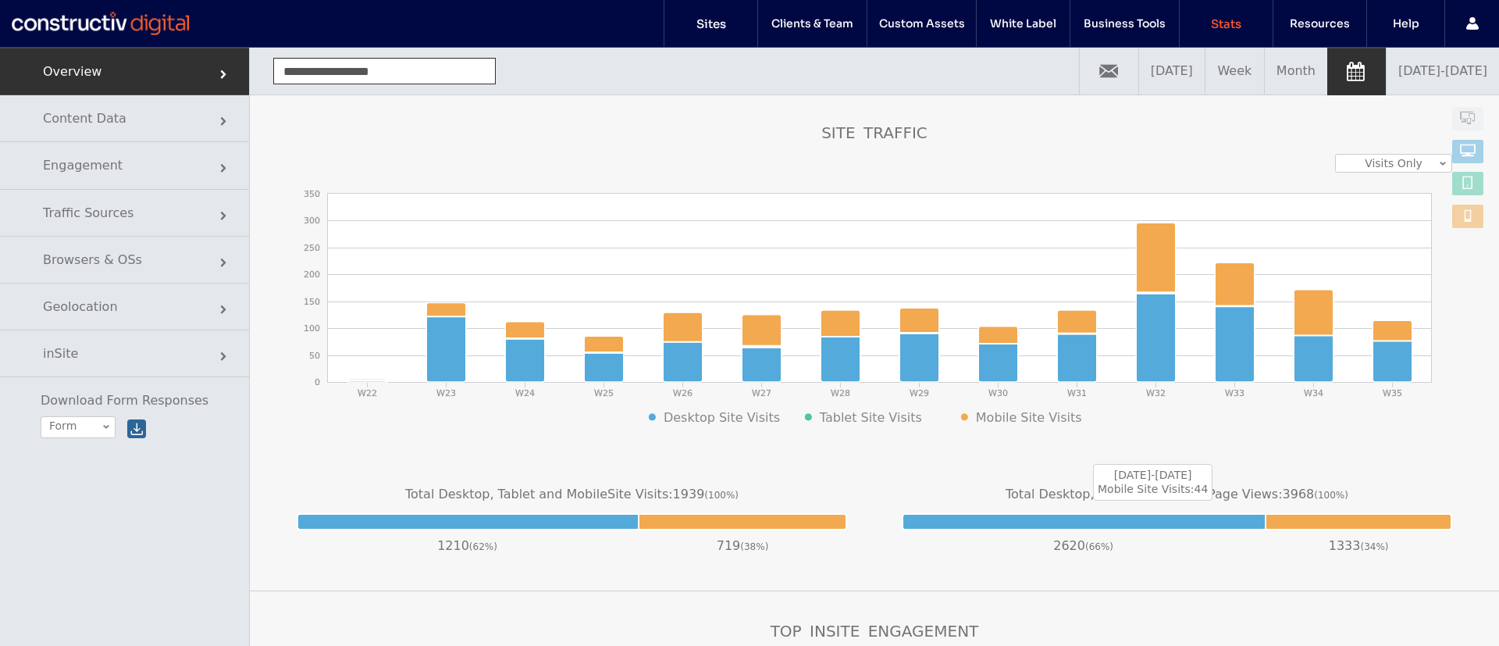
scroll to position [451, 0]
